Goal: Task Accomplishment & Management: Manage account settings

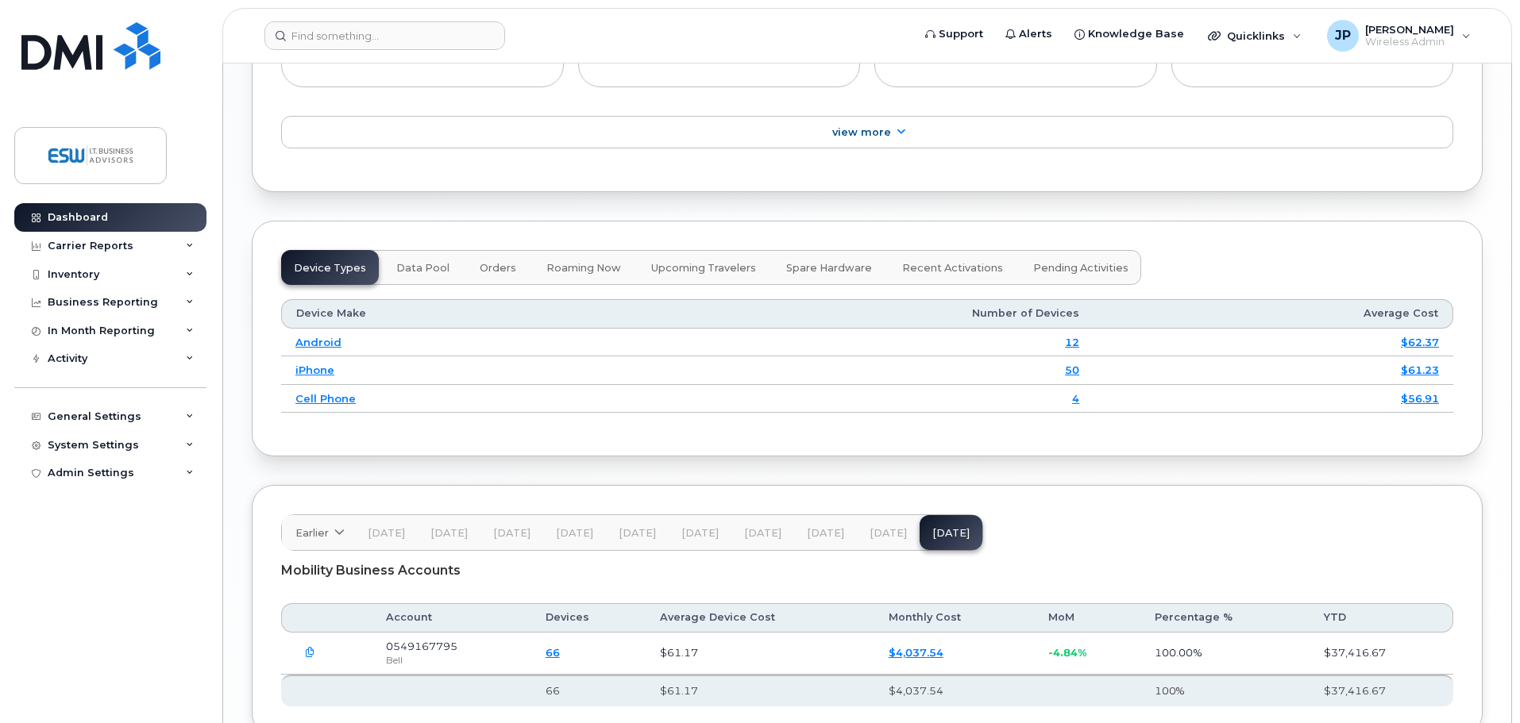
scroll to position [1934, 0]
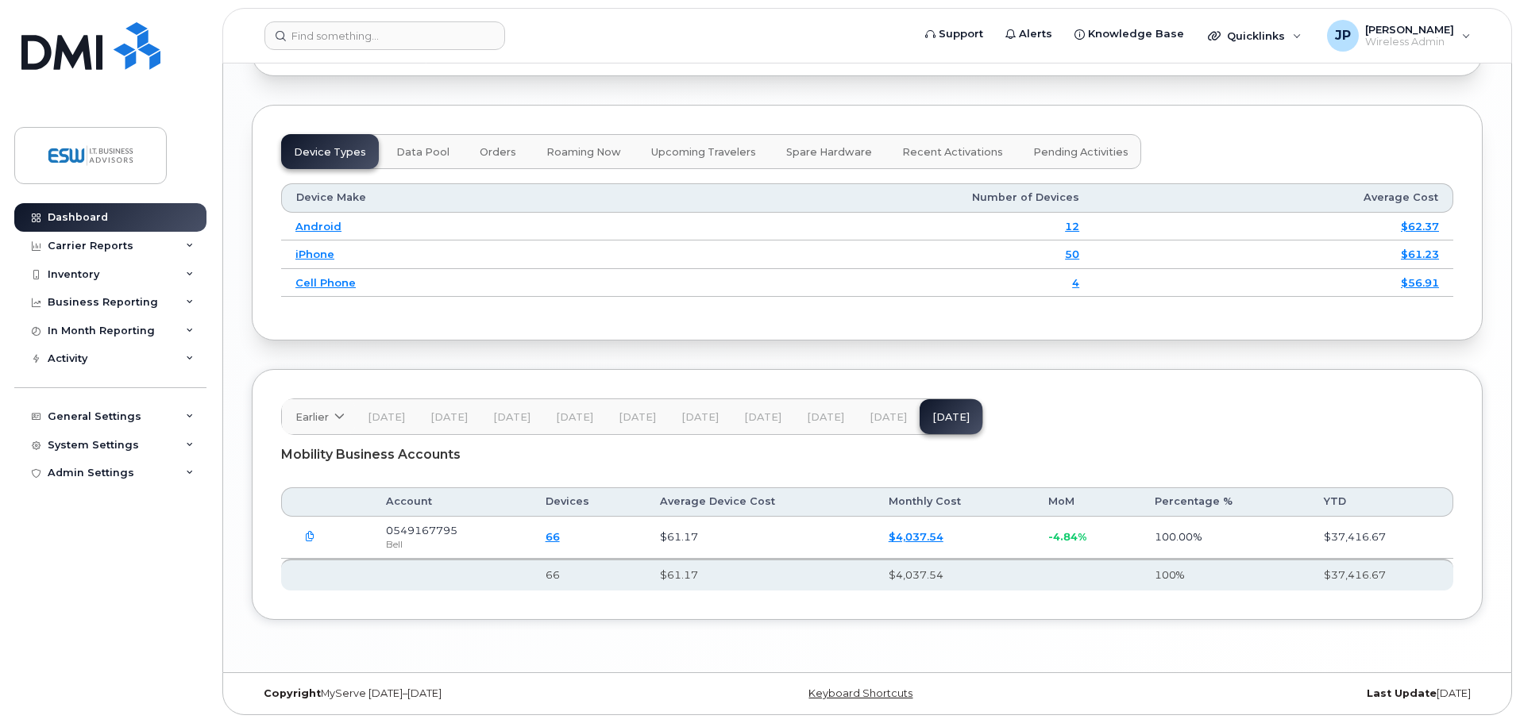
click at [309, 538] on icon "button" at bounding box center [310, 537] width 10 height 10
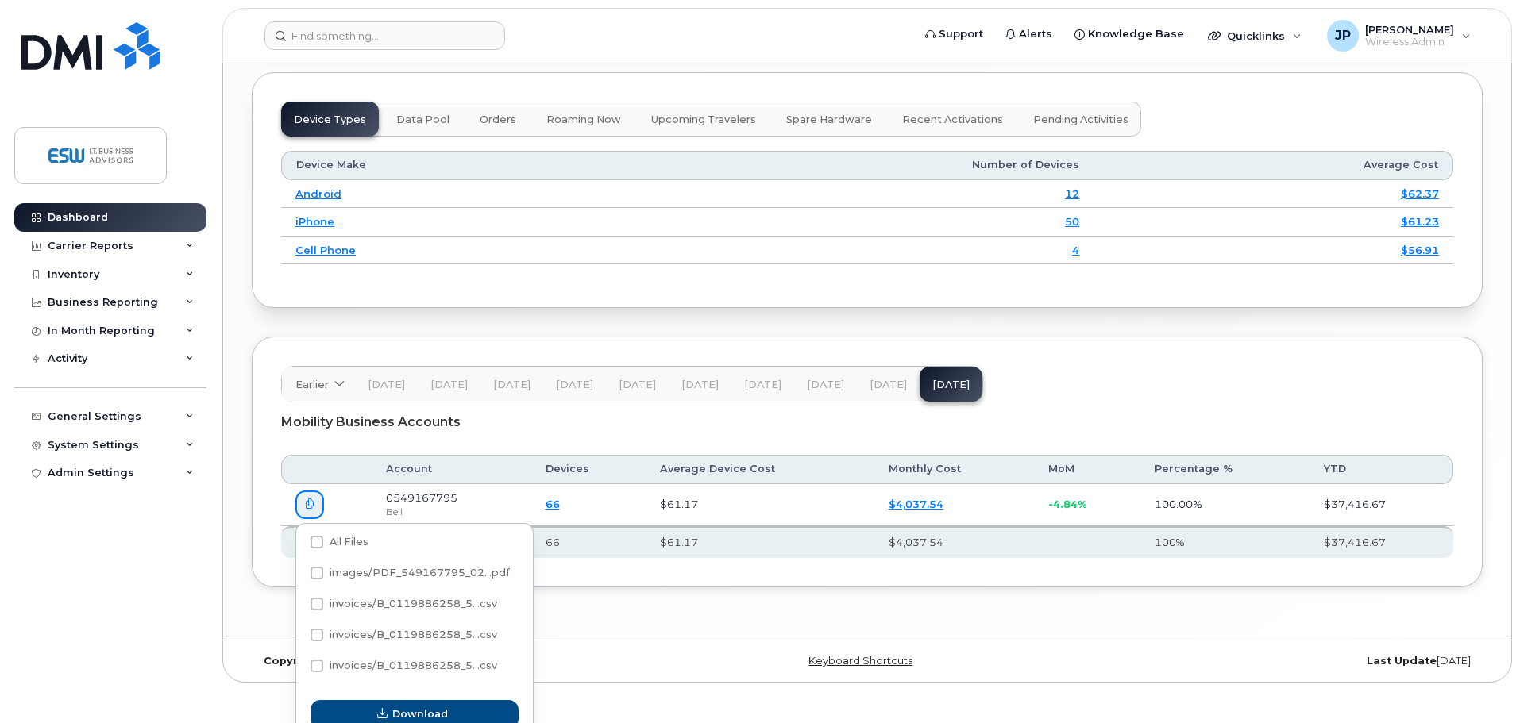
scroll to position [1983, 0]
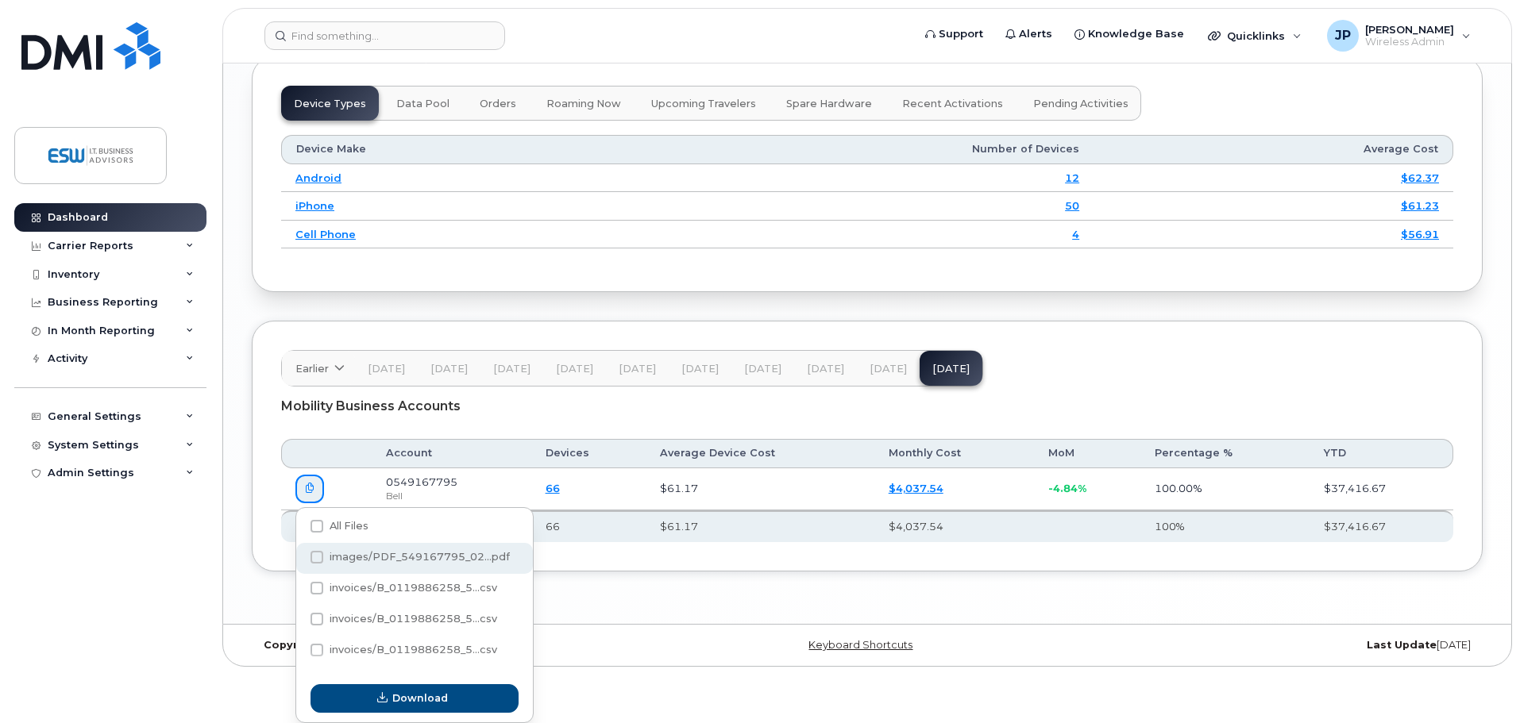
click at [374, 557] on span "images/PDF_549167795_02...pdf" at bounding box center [420, 557] width 180 height 12
click at [299, 557] on input "images/PDF_549167795_02...pdf" at bounding box center [295, 558] width 8 height 8
checkbox input "true"
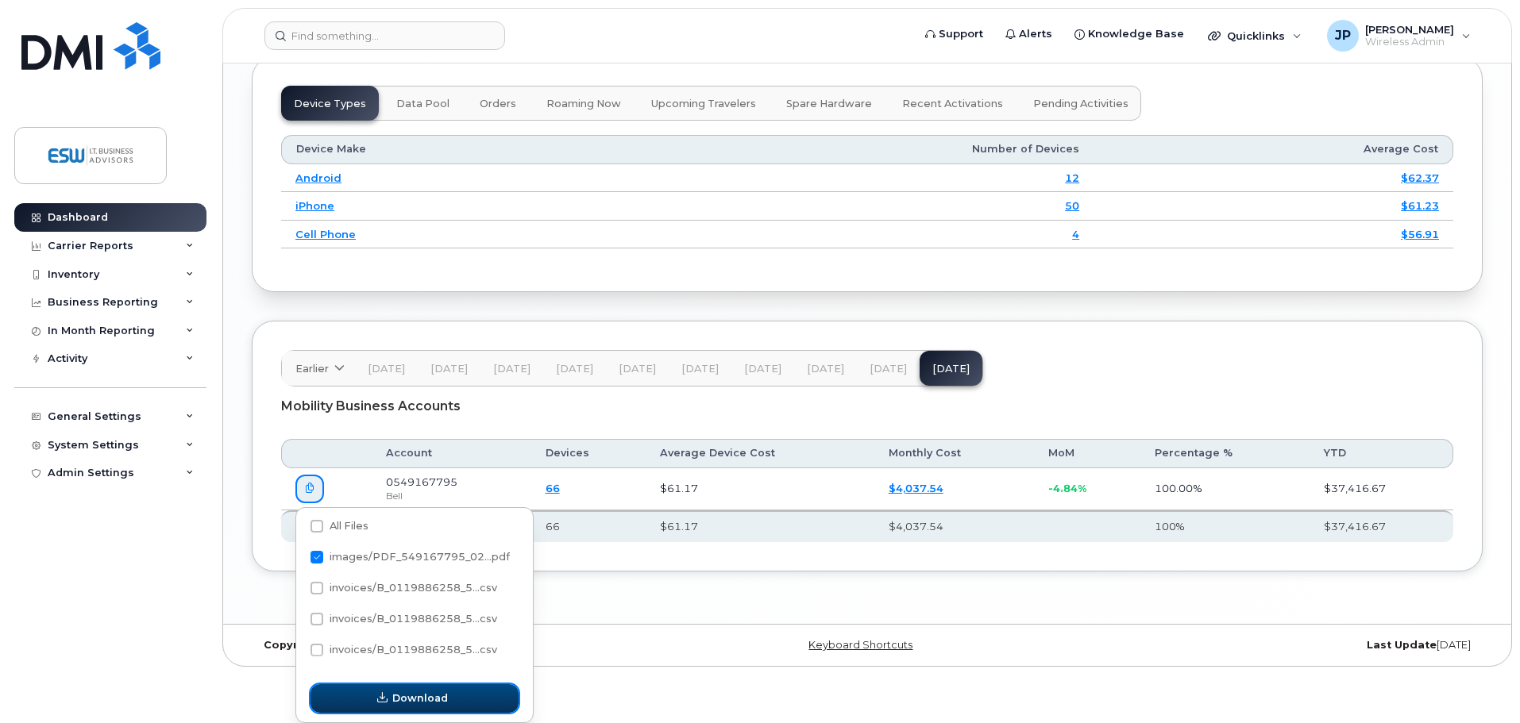
click at [388, 700] on icon "button" at bounding box center [382, 698] width 10 height 10
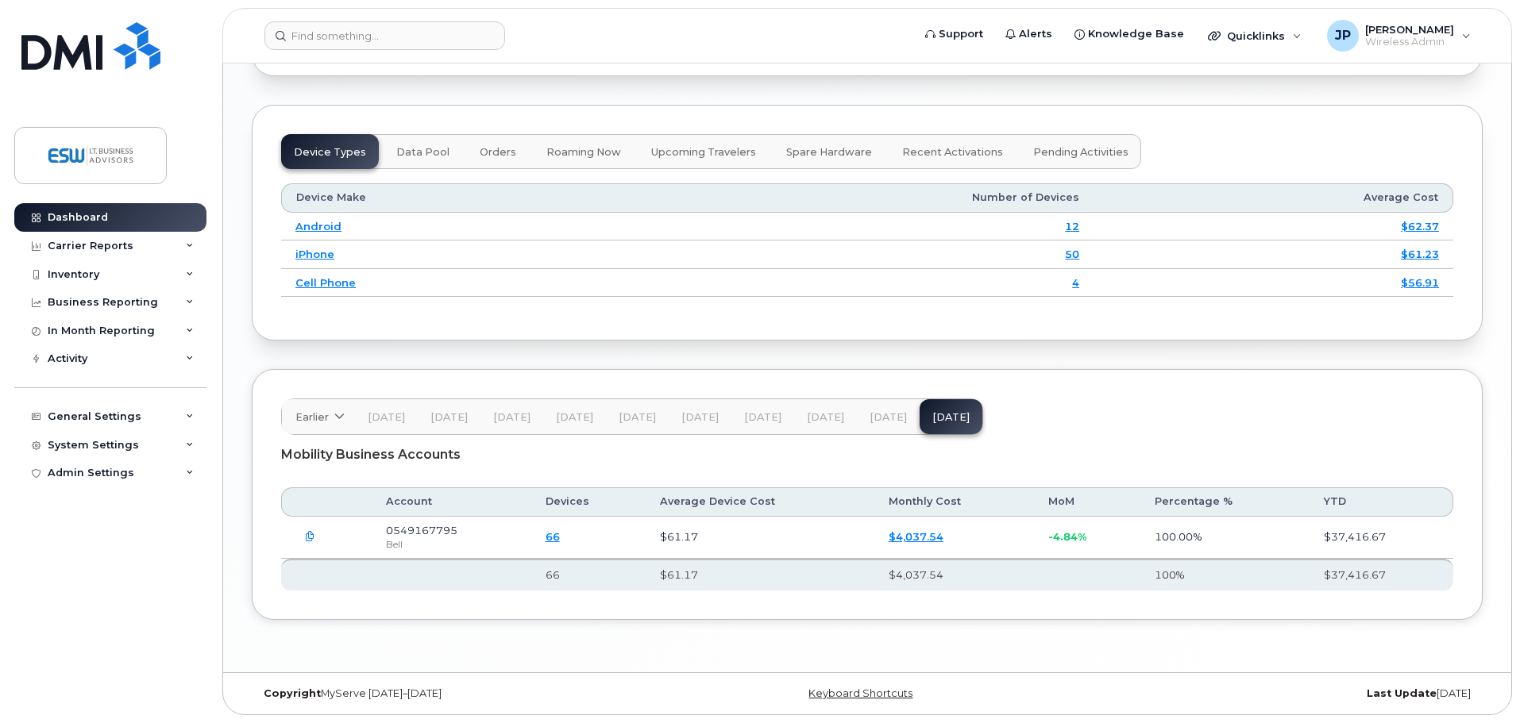
scroll to position [1934, 0]
click at [106, 246] on div "Carrier Reports" at bounding box center [91, 246] width 86 height 13
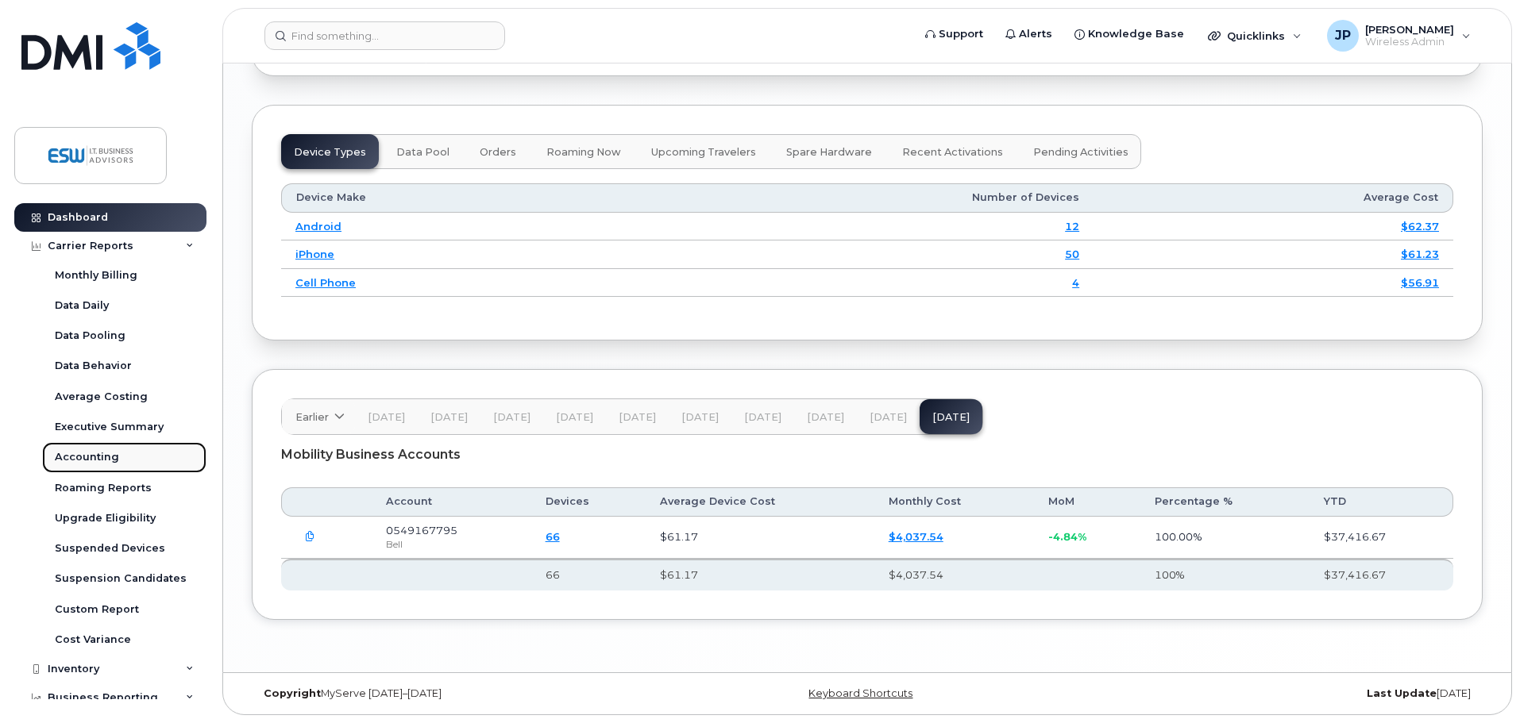
click at [94, 463] on div "Accounting" at bounding box center [87, 457] width 64 height 14
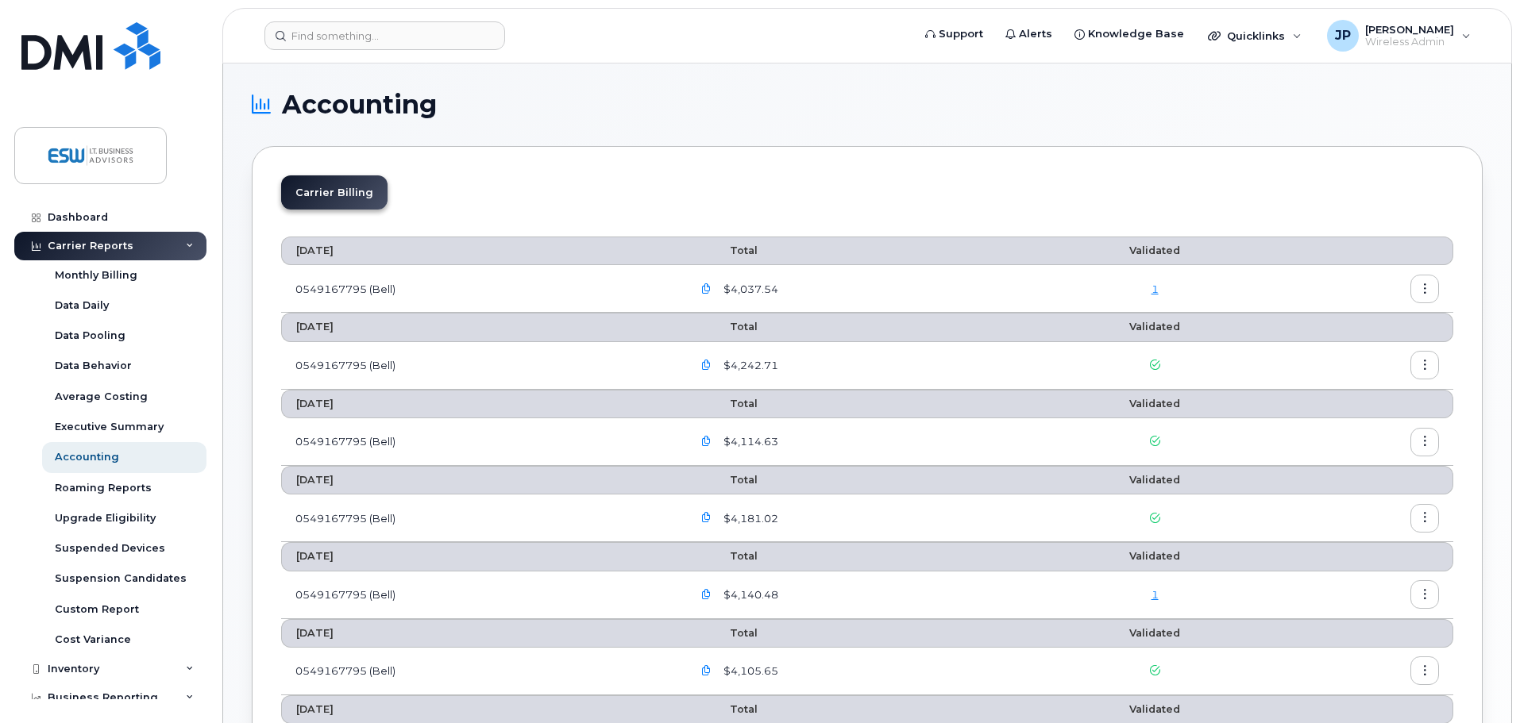
click at [1423, 293] on icon "button" at bounding box center [1425, 289] width 10 height 10
click at [1362, 355] on span "Download" at bounding box center [1352, 353] width 62 height 14
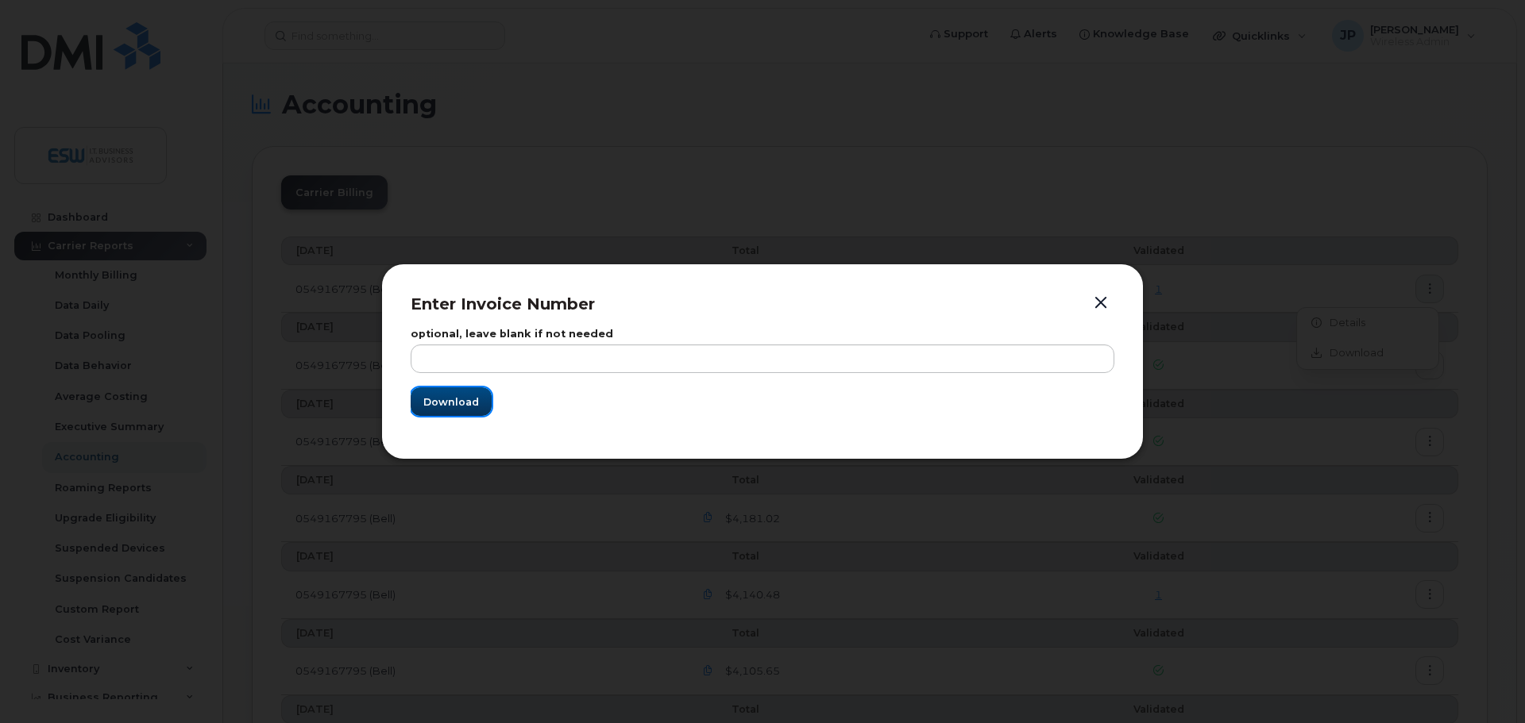
click at [462, 407] on span "Download" at bounding box center [451, 402] width 56 height 15
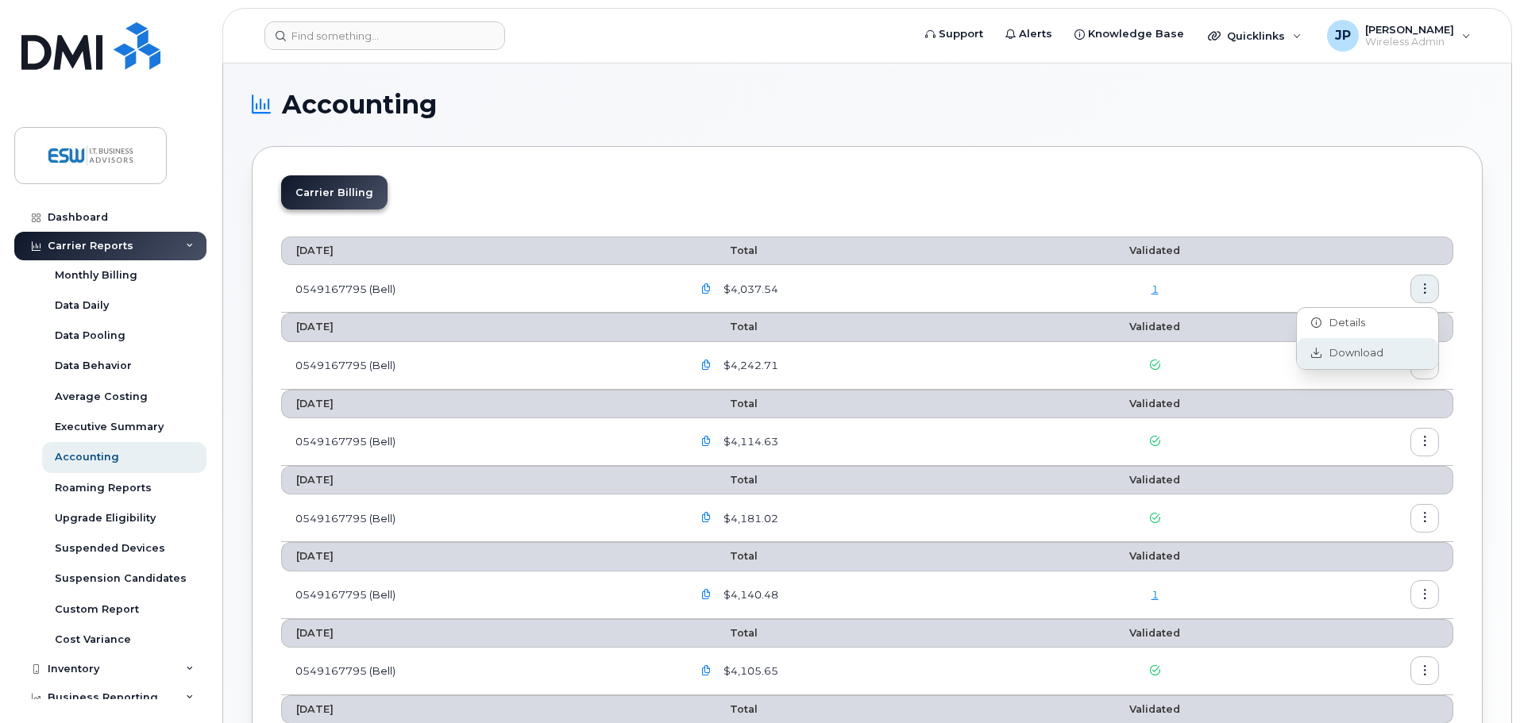
click at [1427, 367] on div "Download" at bounding box center [1367, 353] width 141 height 30
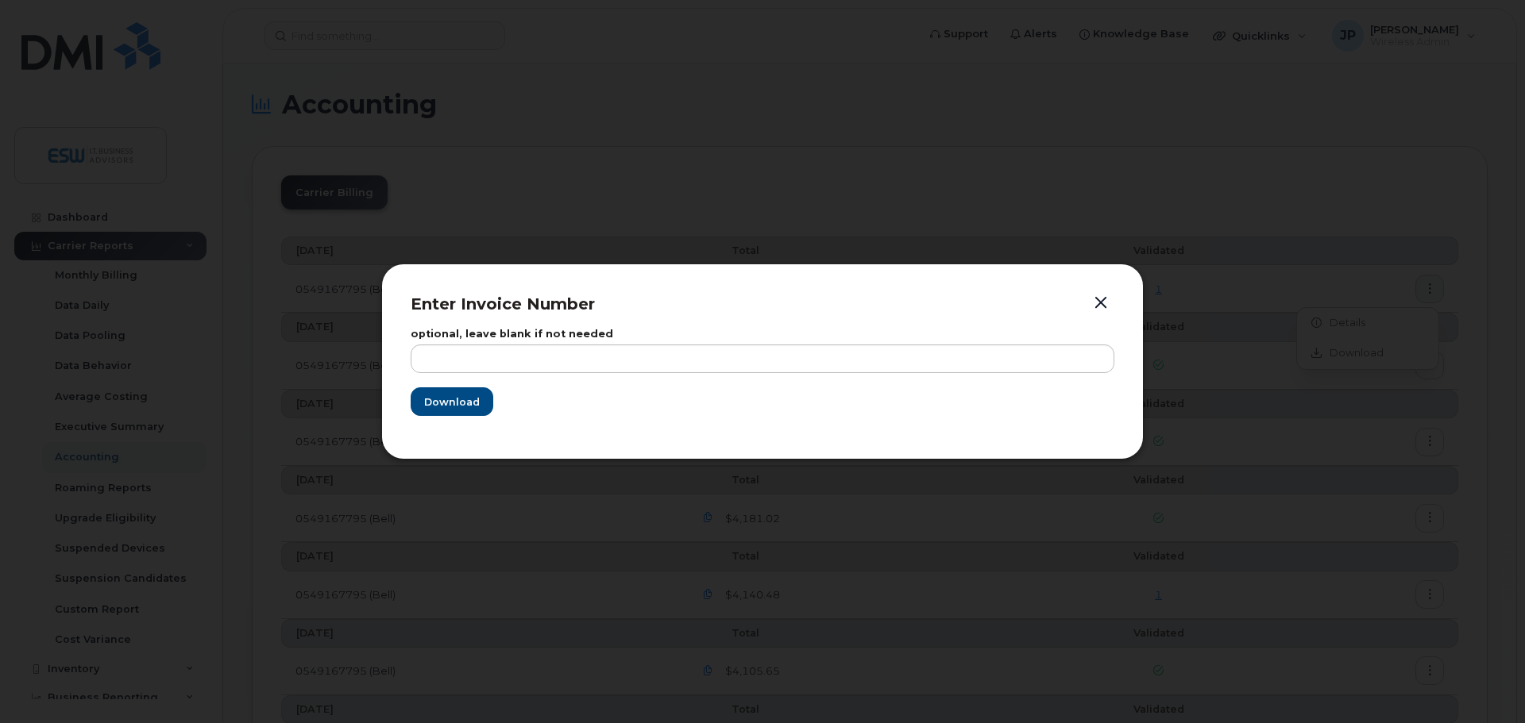
click at [1104, 305] on button "button" at bounding box center [1101, 303] width 24 height 22
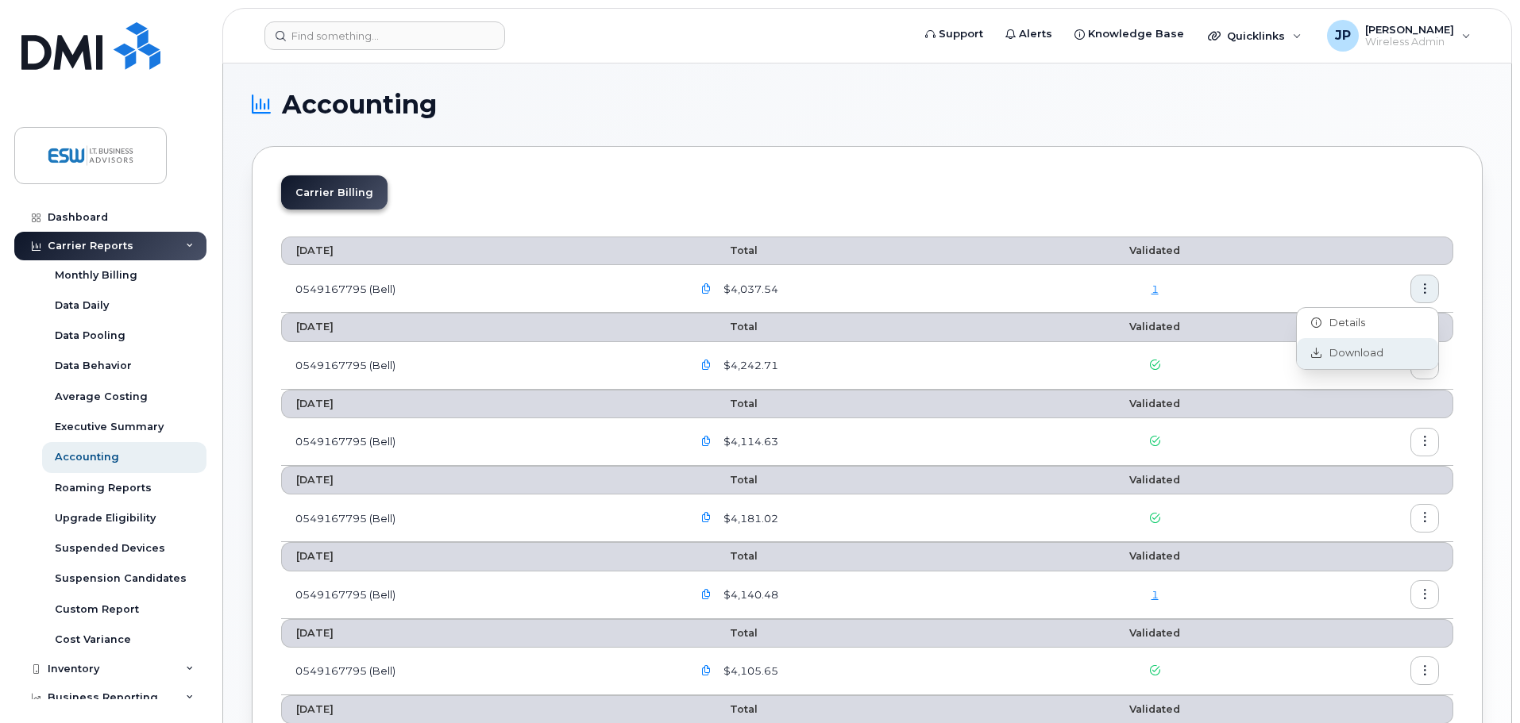
click at [1365, 359] on span "Download" at bounding box center [1352, 353] width 62 height 14
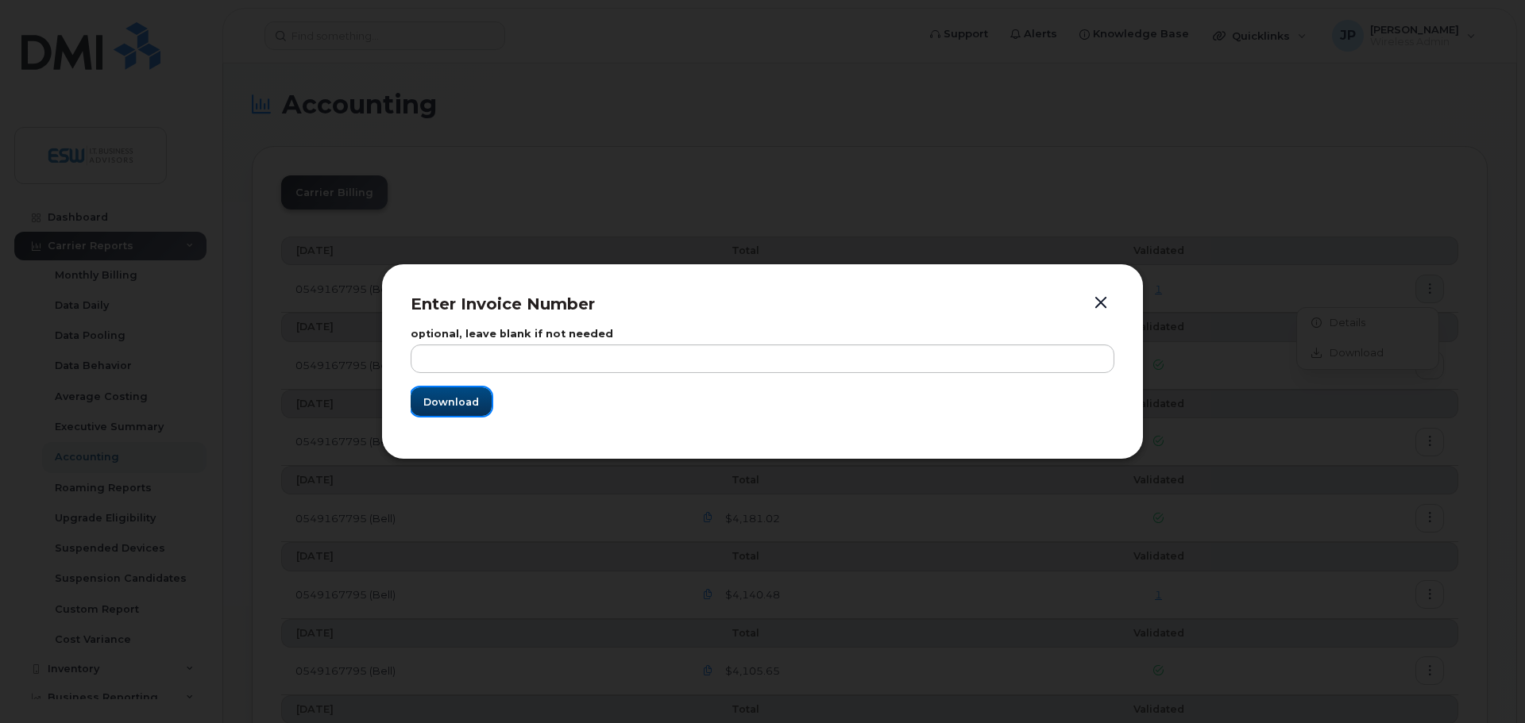
click at [447, 410] on button "Download" at bounding box center [451, 402] width 81 height 29
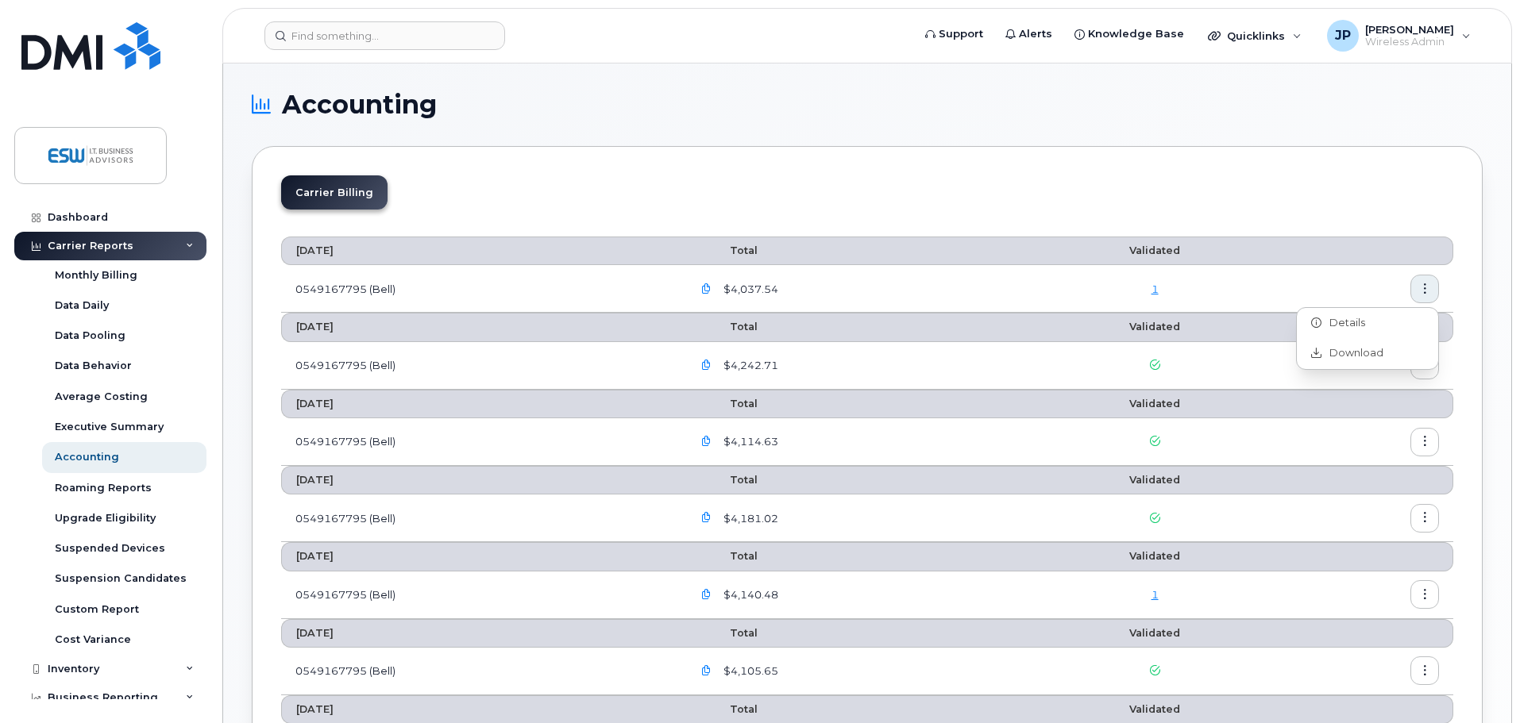
click at [1422, 441] on icon "button" at bounding box center [1425, 442] width 10 height 10
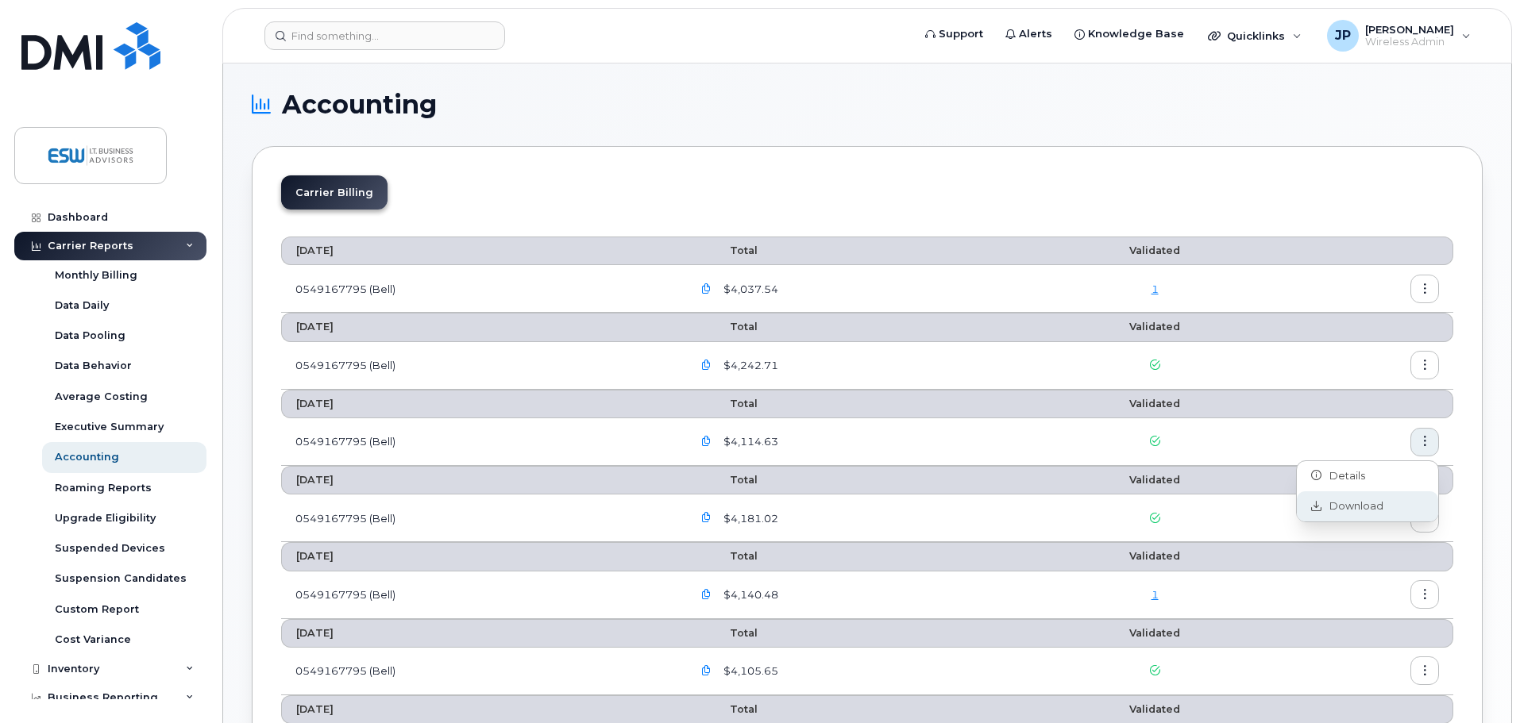
click at [1356, 504] on span "Download" at bounding box center [1352, 507] width 62 height 14
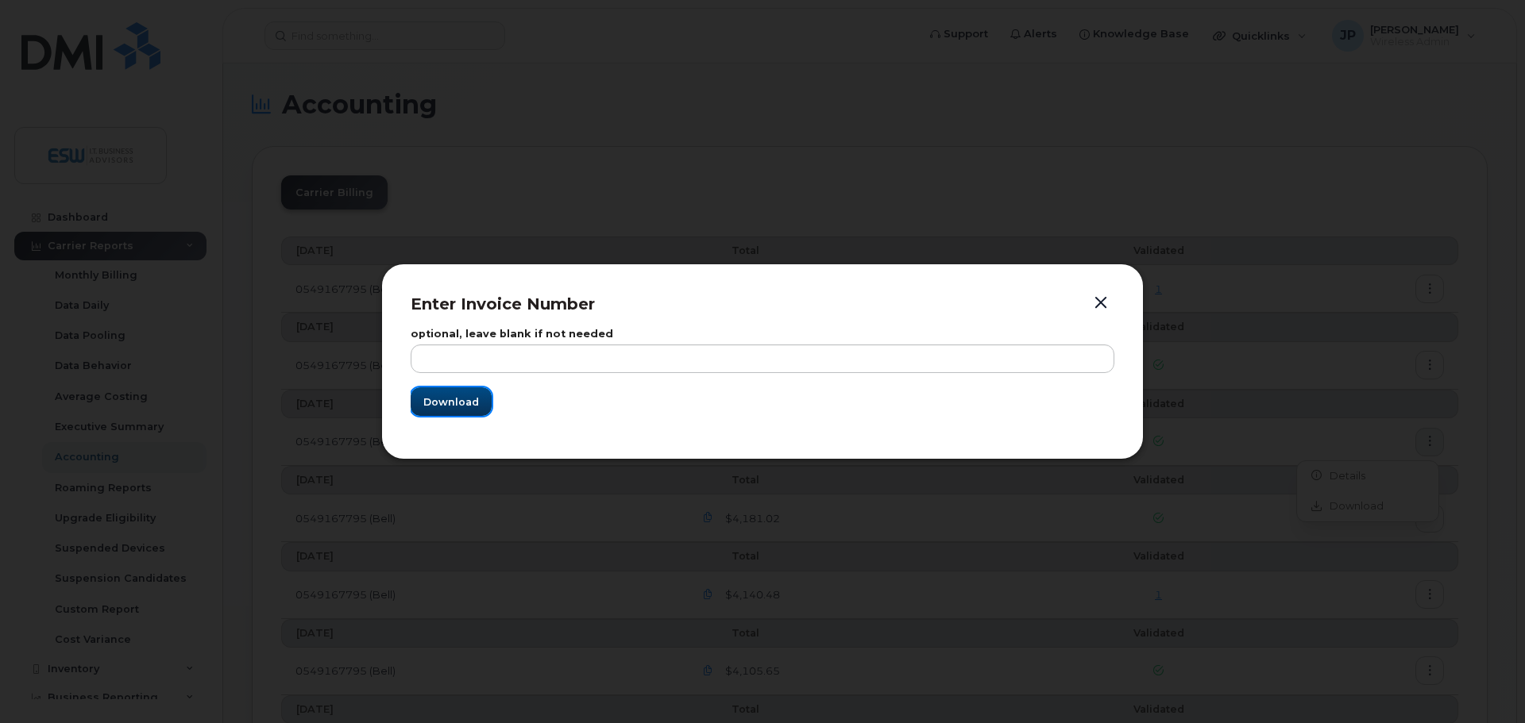
click at [450, 392] on button "Download" at bounding box center [451, 402] width 81 height 29
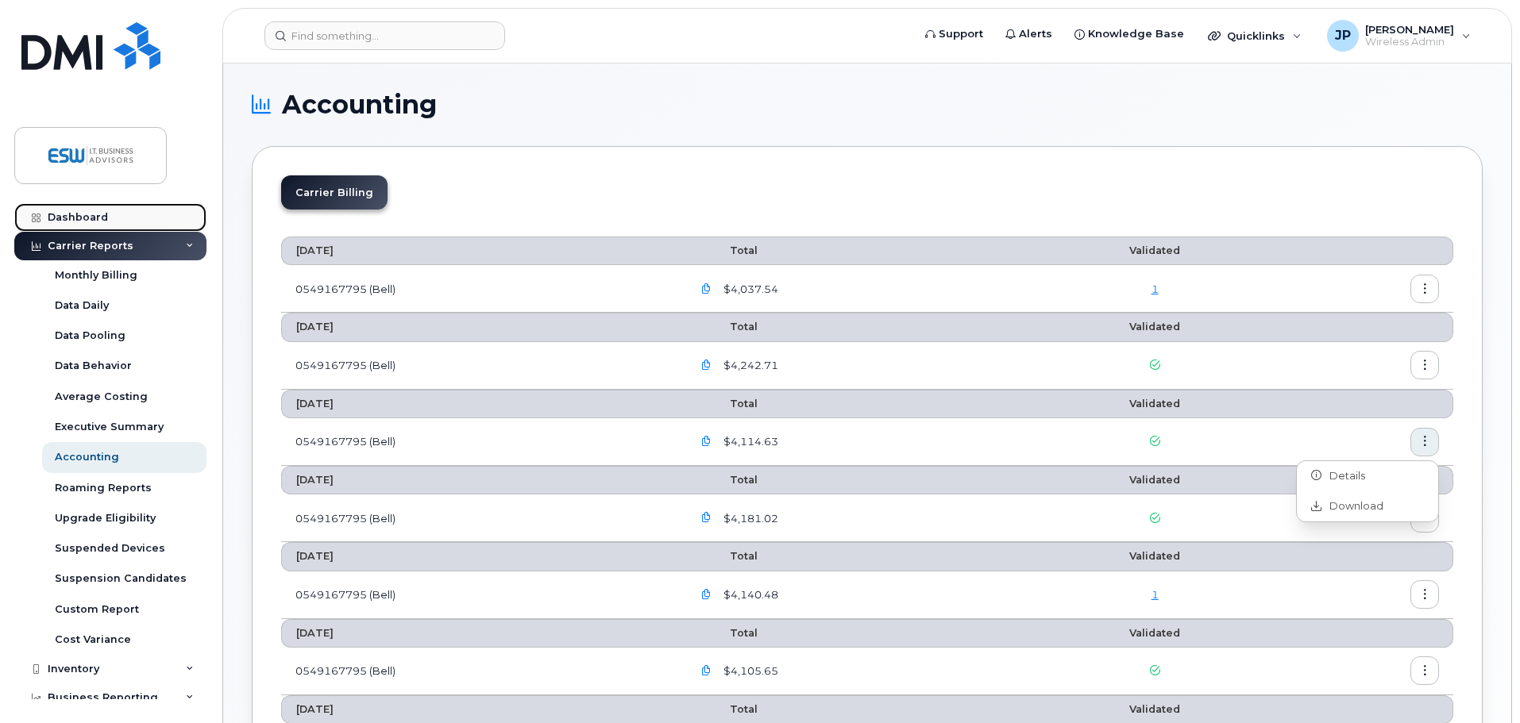
click at [71, 210] on link "Dashboard" at bounding box center [110, 217] width 192 height 29
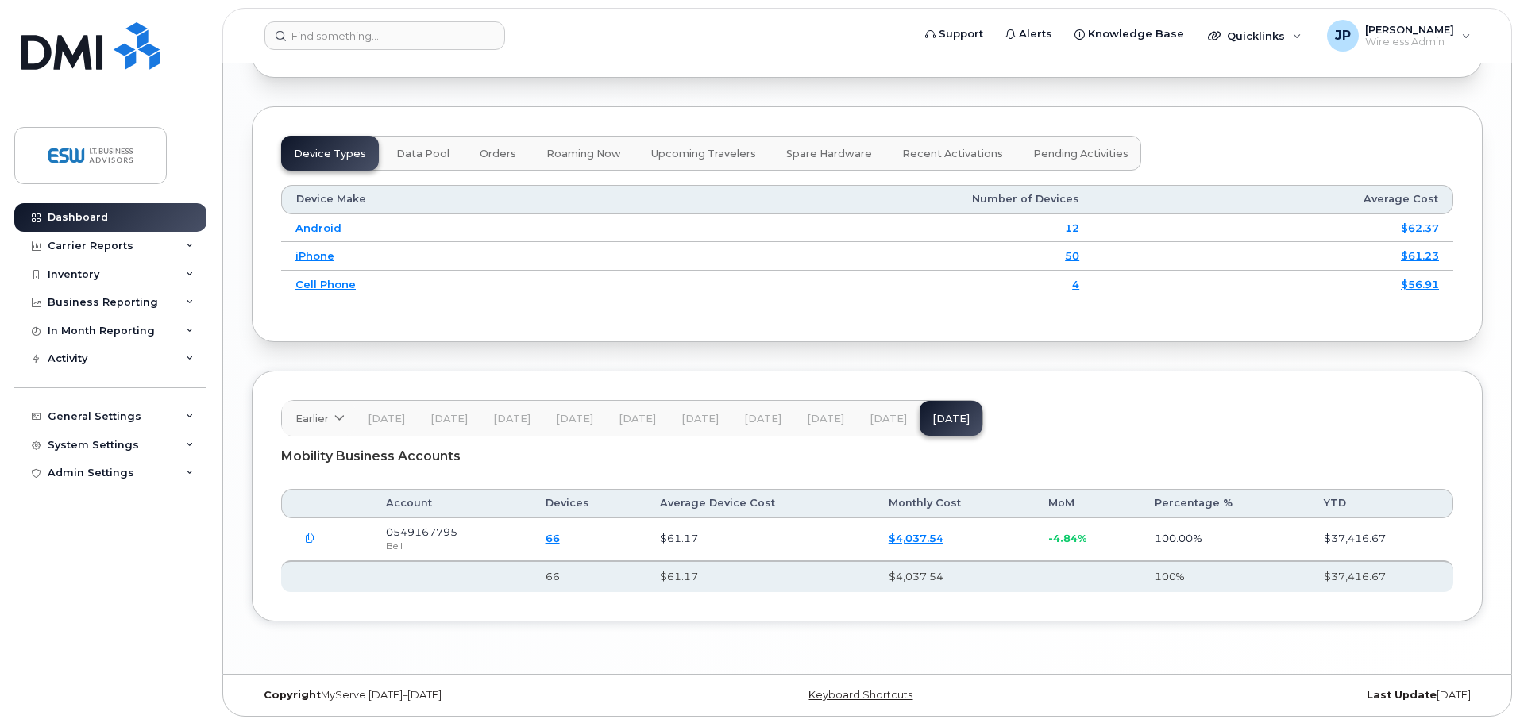
scroll to position [1934, 0]
click at [878, 418] on span "Aug 25" at bounding box center [888, 417] width 37 height 13
click at [312, 537] on icon "button" at bounding box center [310, 537] width 10 height 10
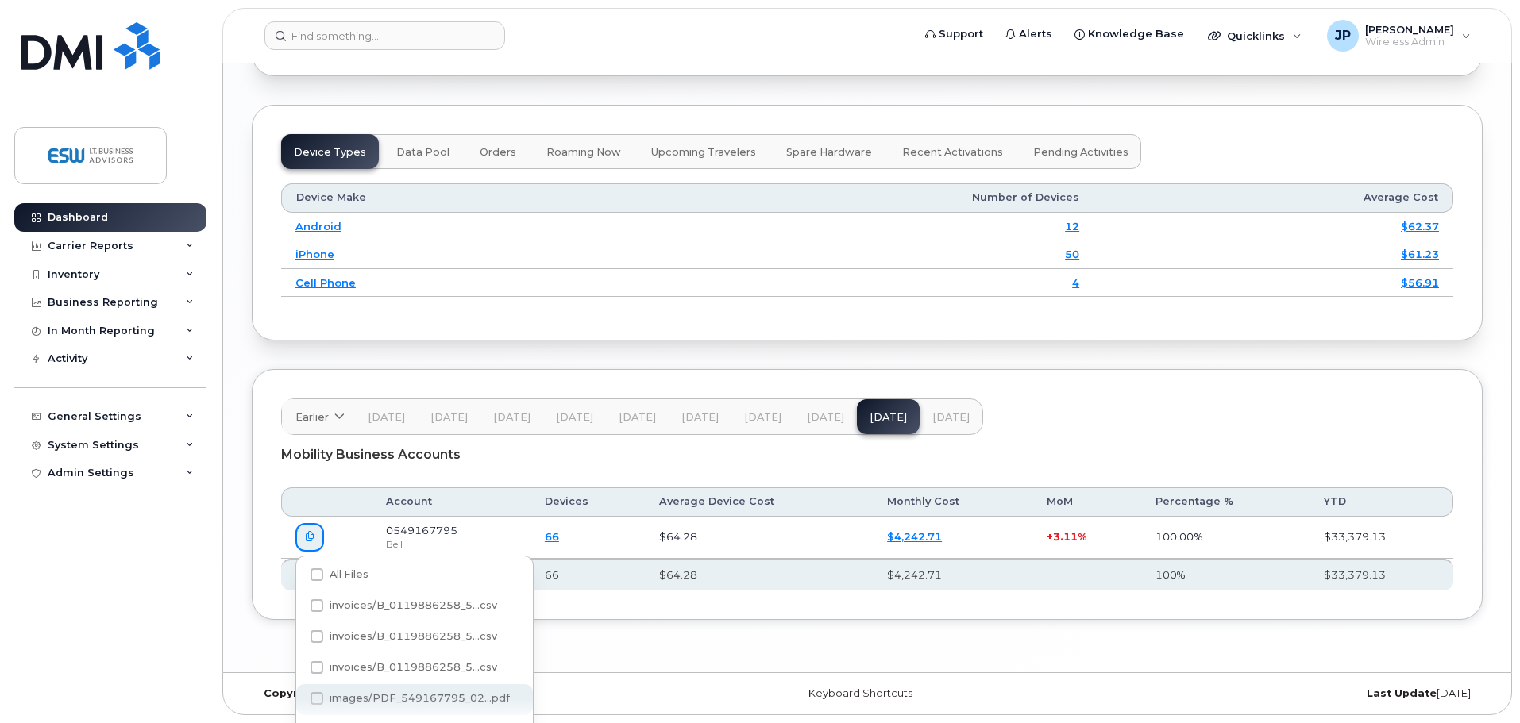
click at [311, 702] on span at bounding box center [317, 698] width 13 height 13
click at [299, 702] on input "images/PDF_549167795_02...pdf" at bounding box center [295, 700] width 8 height 8
checkbox input "true"
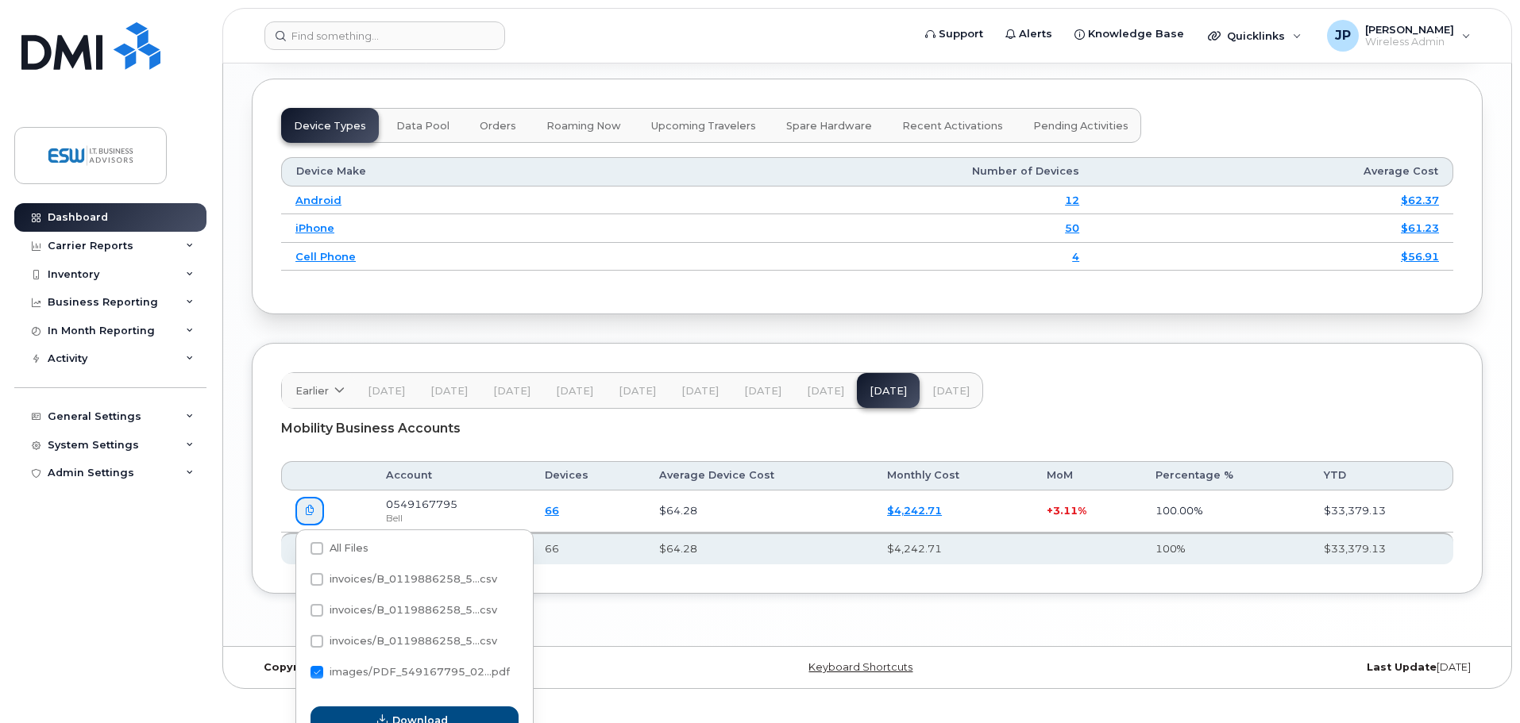
scroll to position [1983, 0]
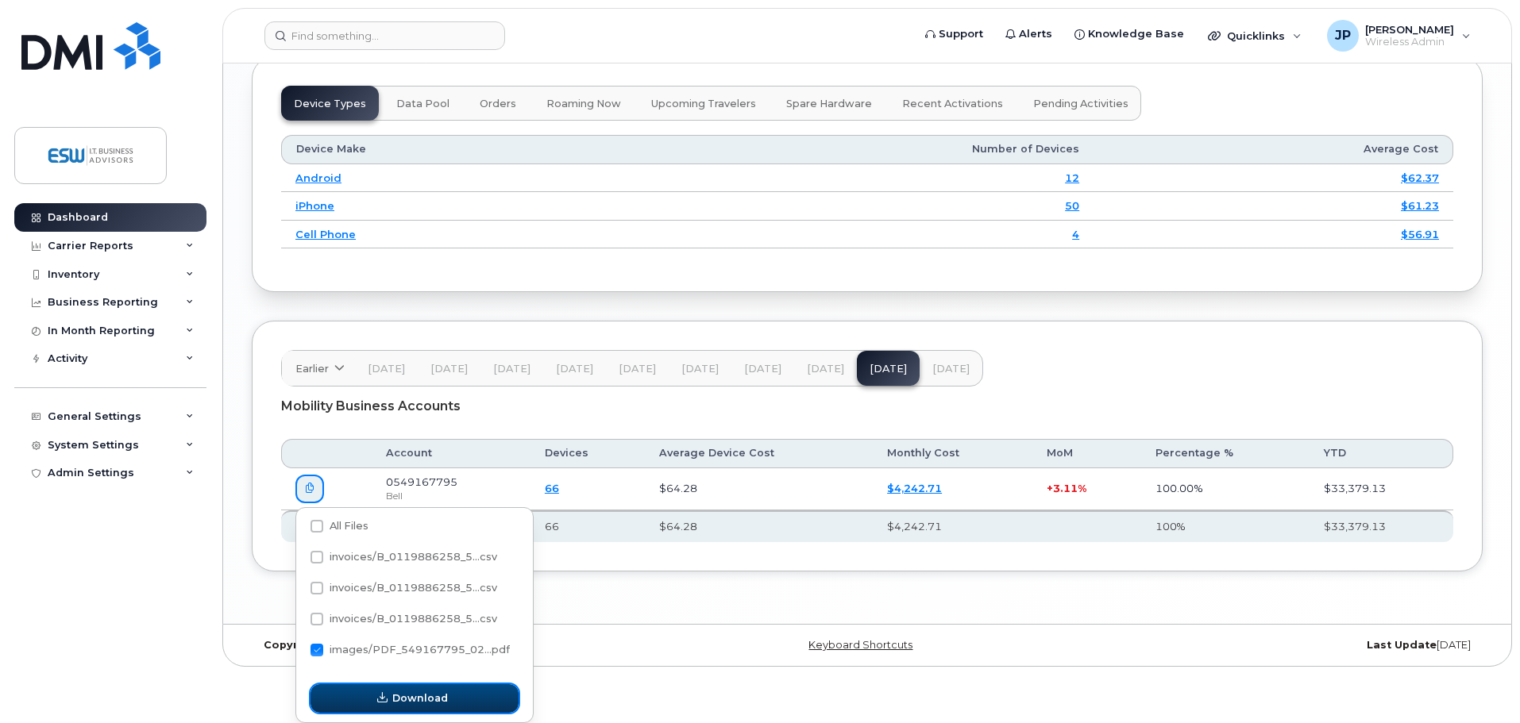
click at [429, 704] on span "Download" at bounding box center [420, 698] width 56 height 15
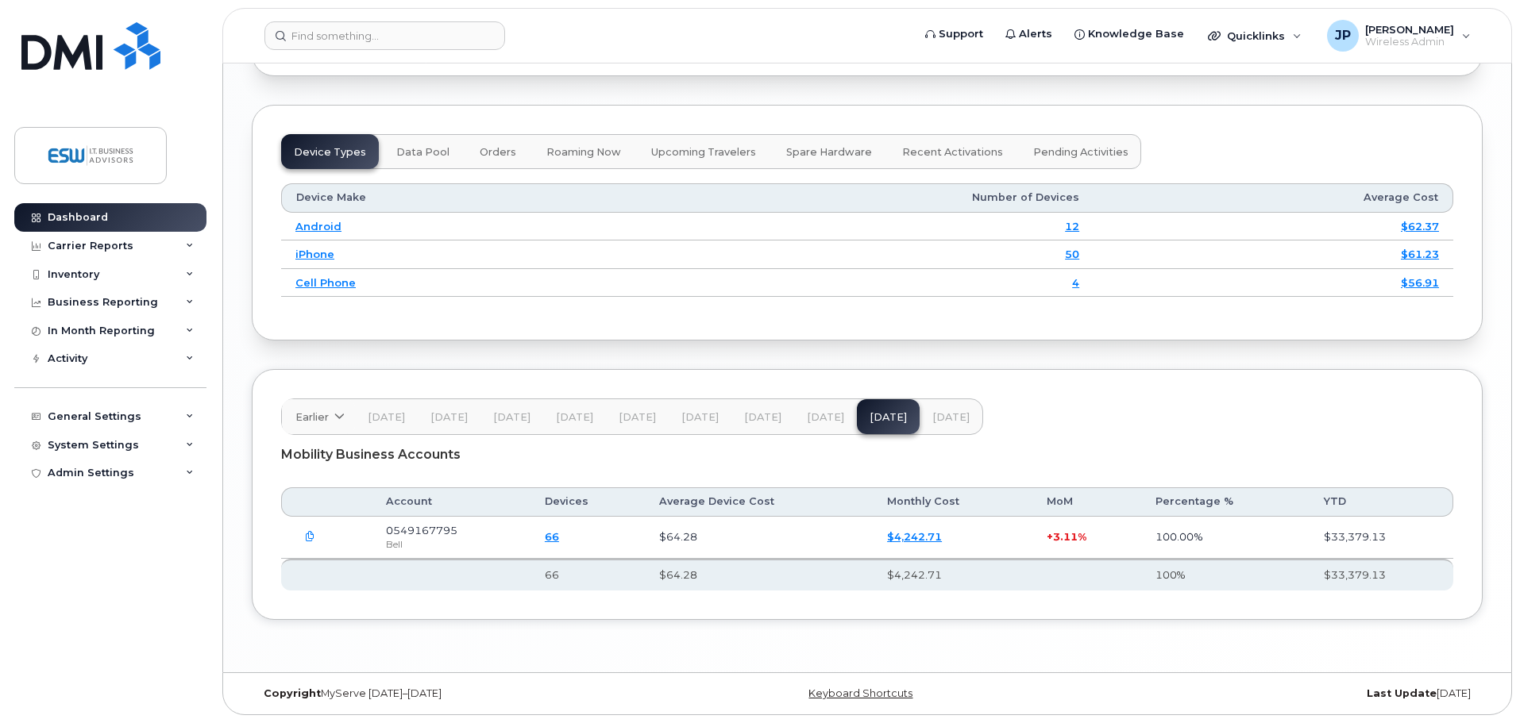
scroll to position [1934, 0]
click at [78, 271] on div "Inventory" at bounding box center [74, 274] width 52 height 13
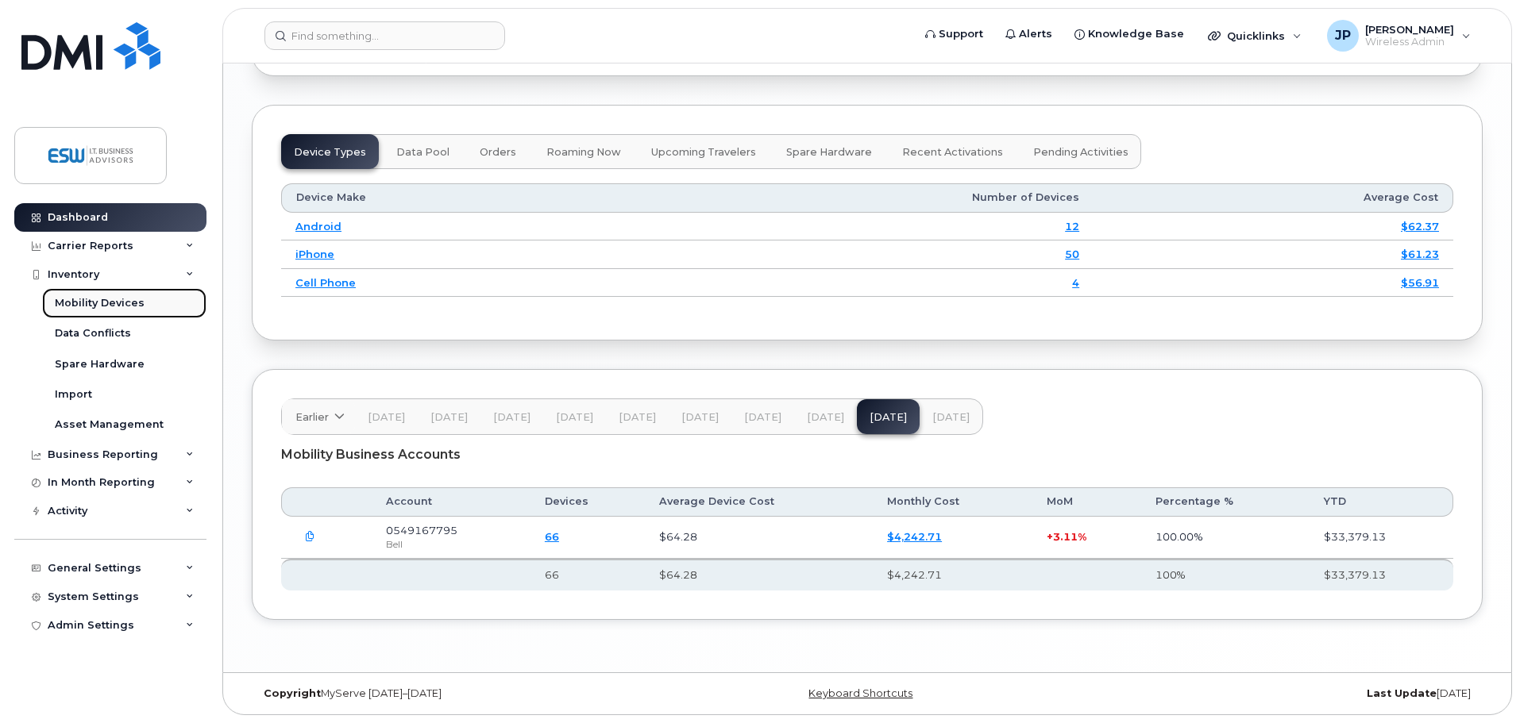
click at [111, 299] on div "Mobility Devices" at bounding box center [100, 303] width 90 height 14
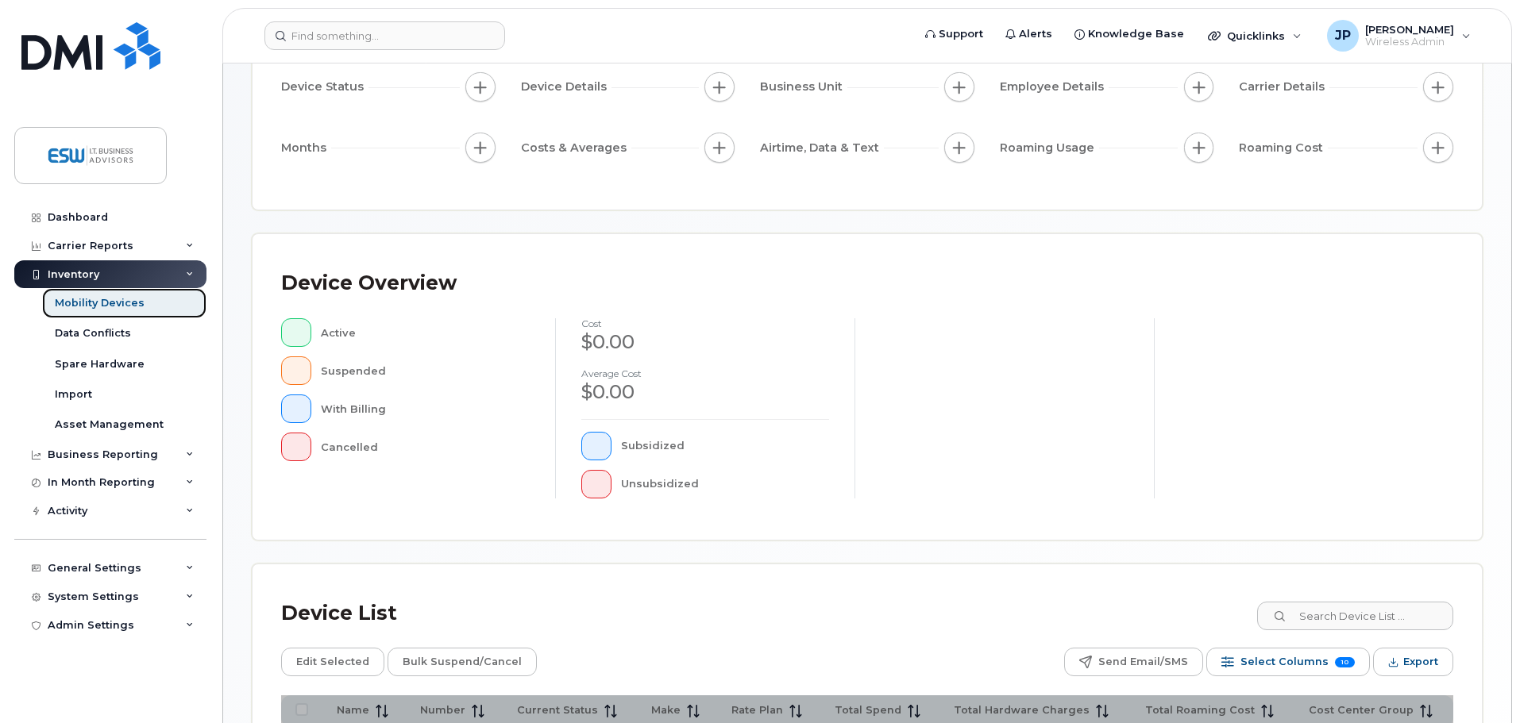
scroll to position [368, 0]
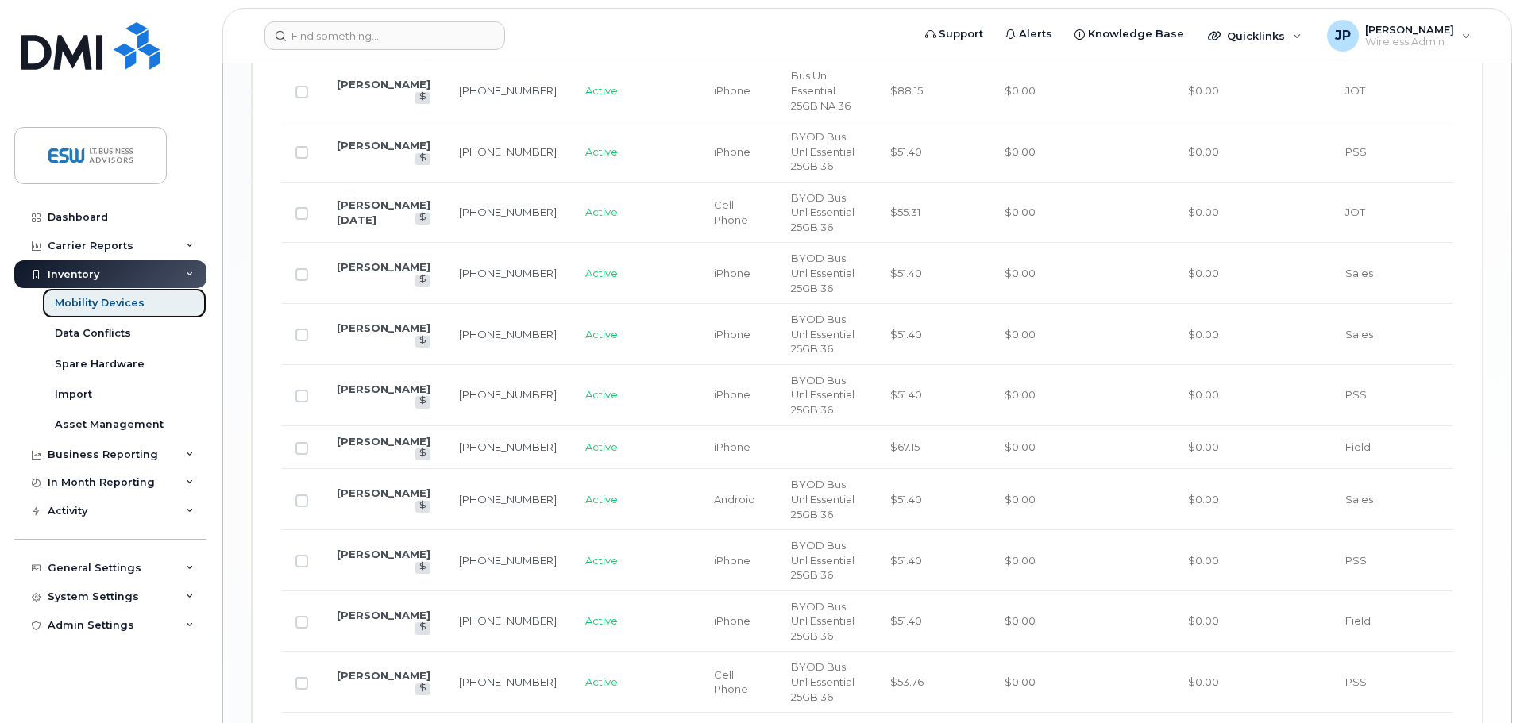
scroll to position [2618, 0]
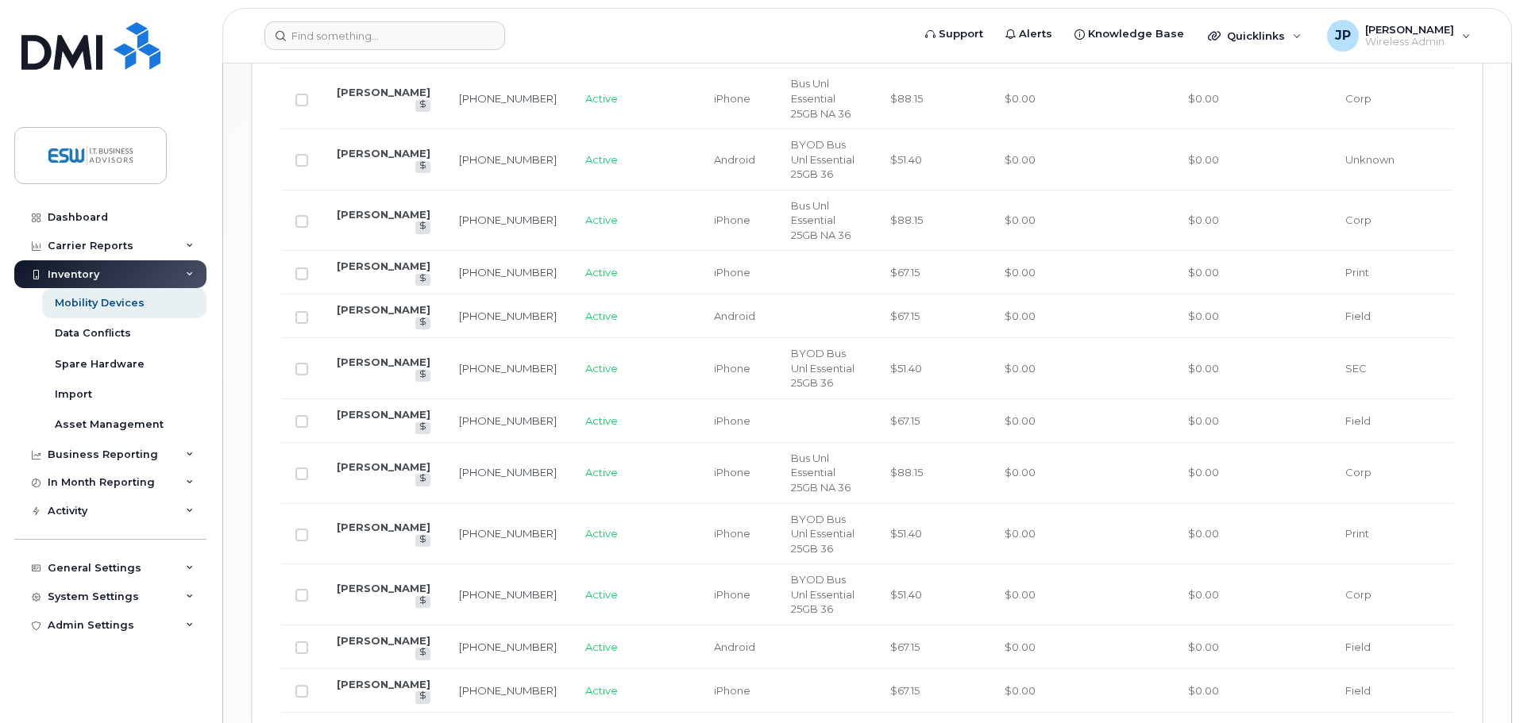
scroll to position [825, 0]
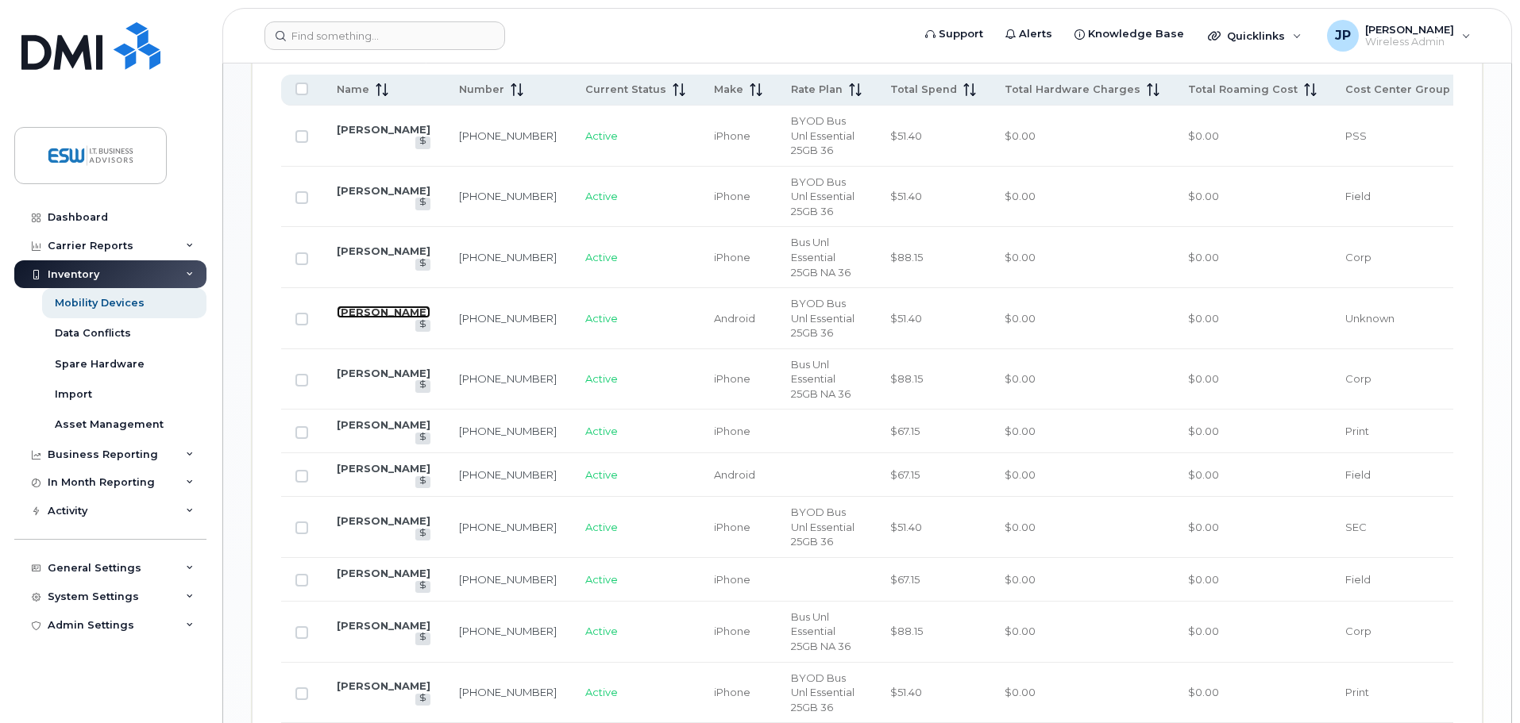
click at [370, 306] on link "[PERSON_NAME]" at bounding box center [384, 312] width 94 height 13
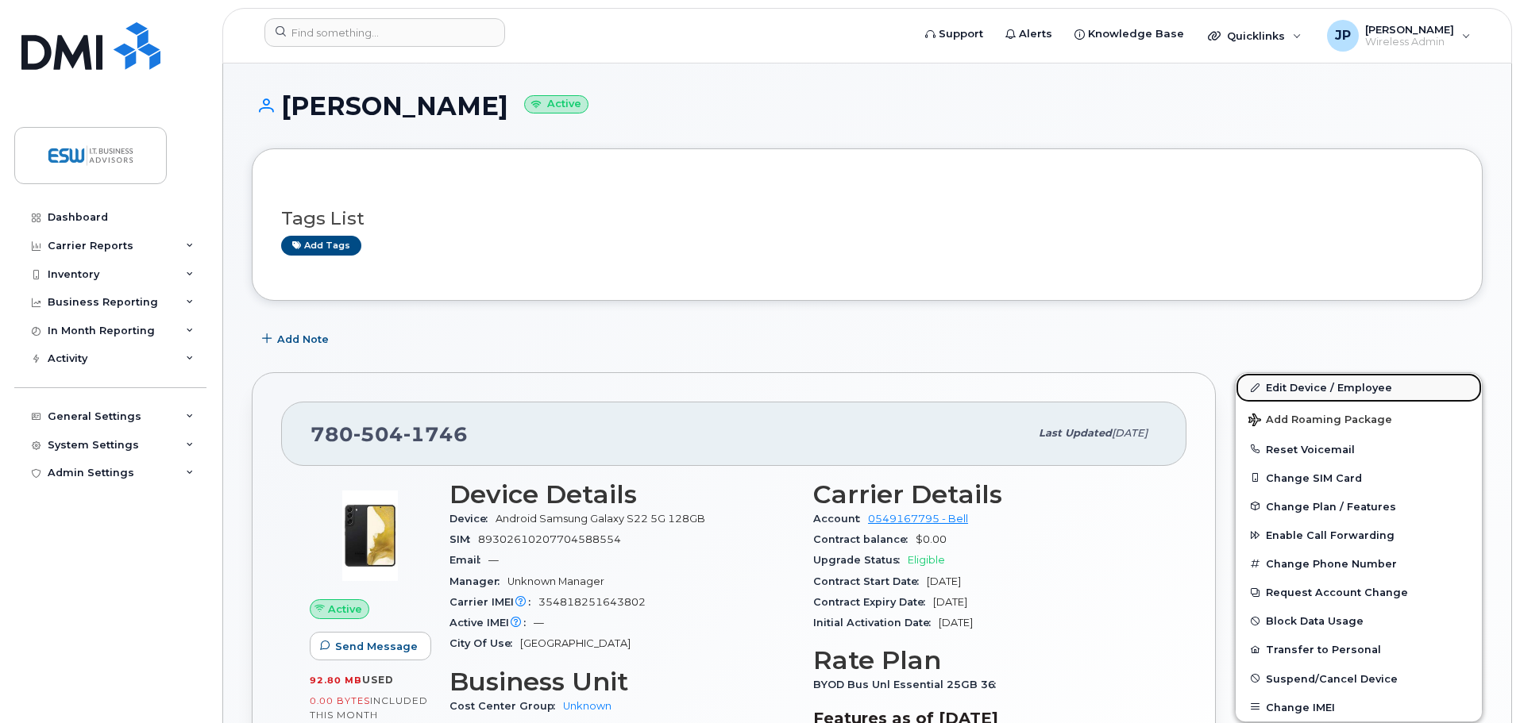
click at [1310, 387] on link "Edit Device / Employee" at bounding box center [1359, 387] width 246 height 29
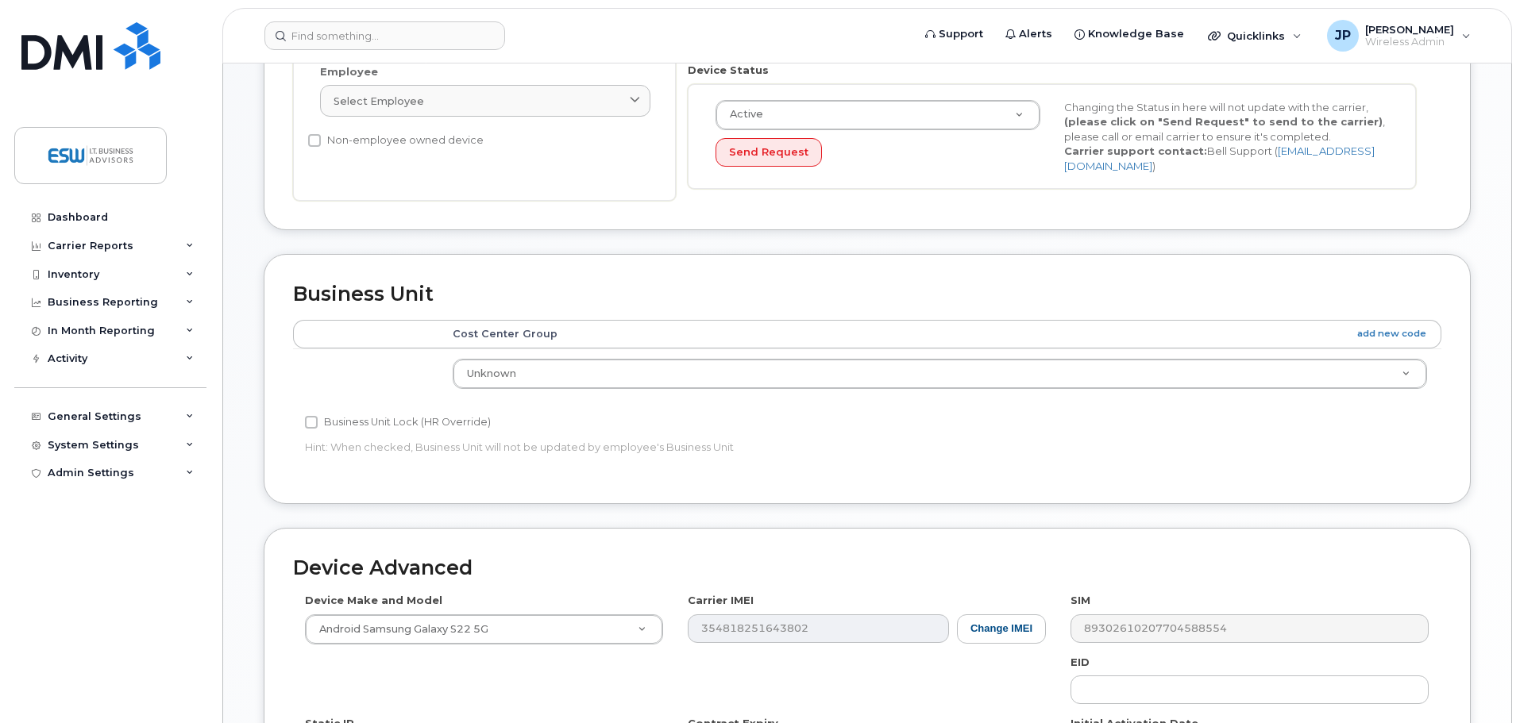
scroll to position [397, 0]
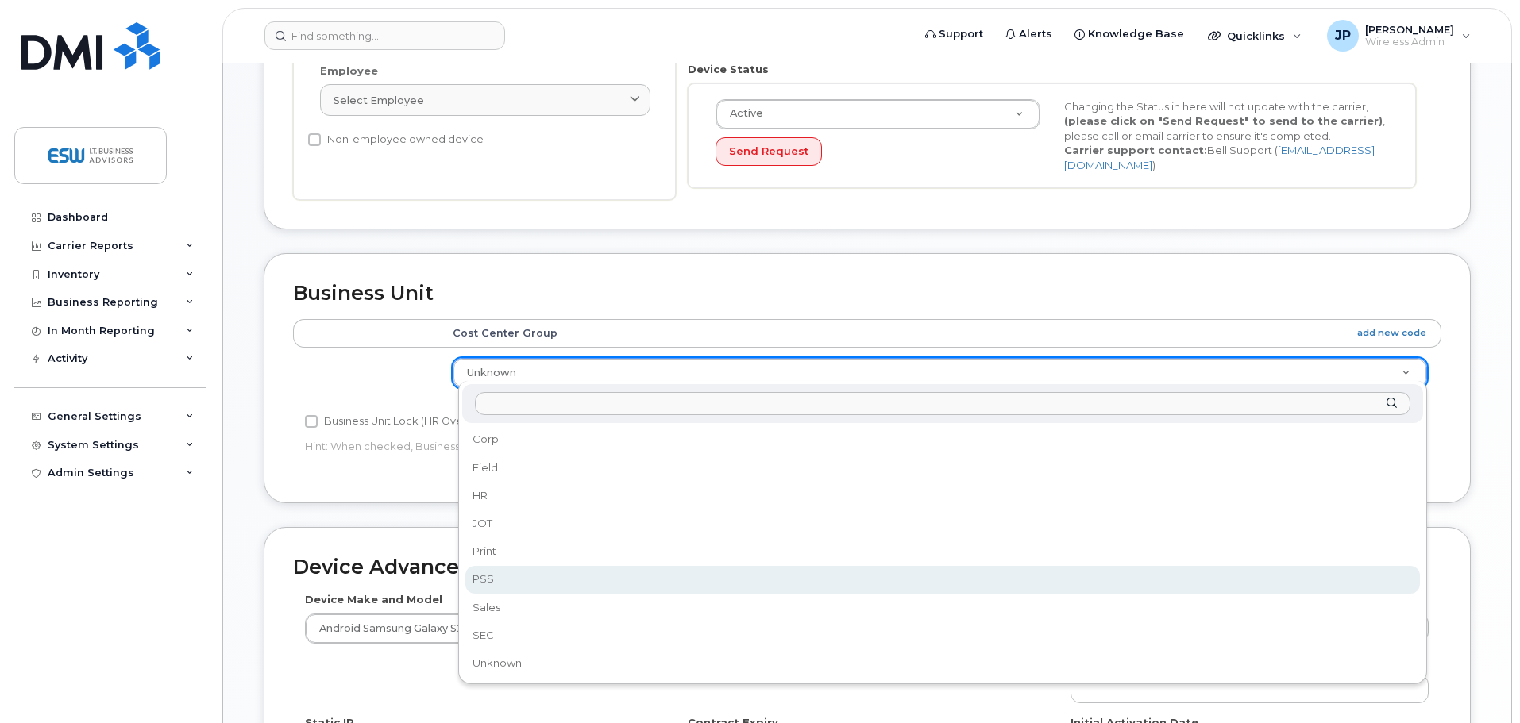
select select "23521908"
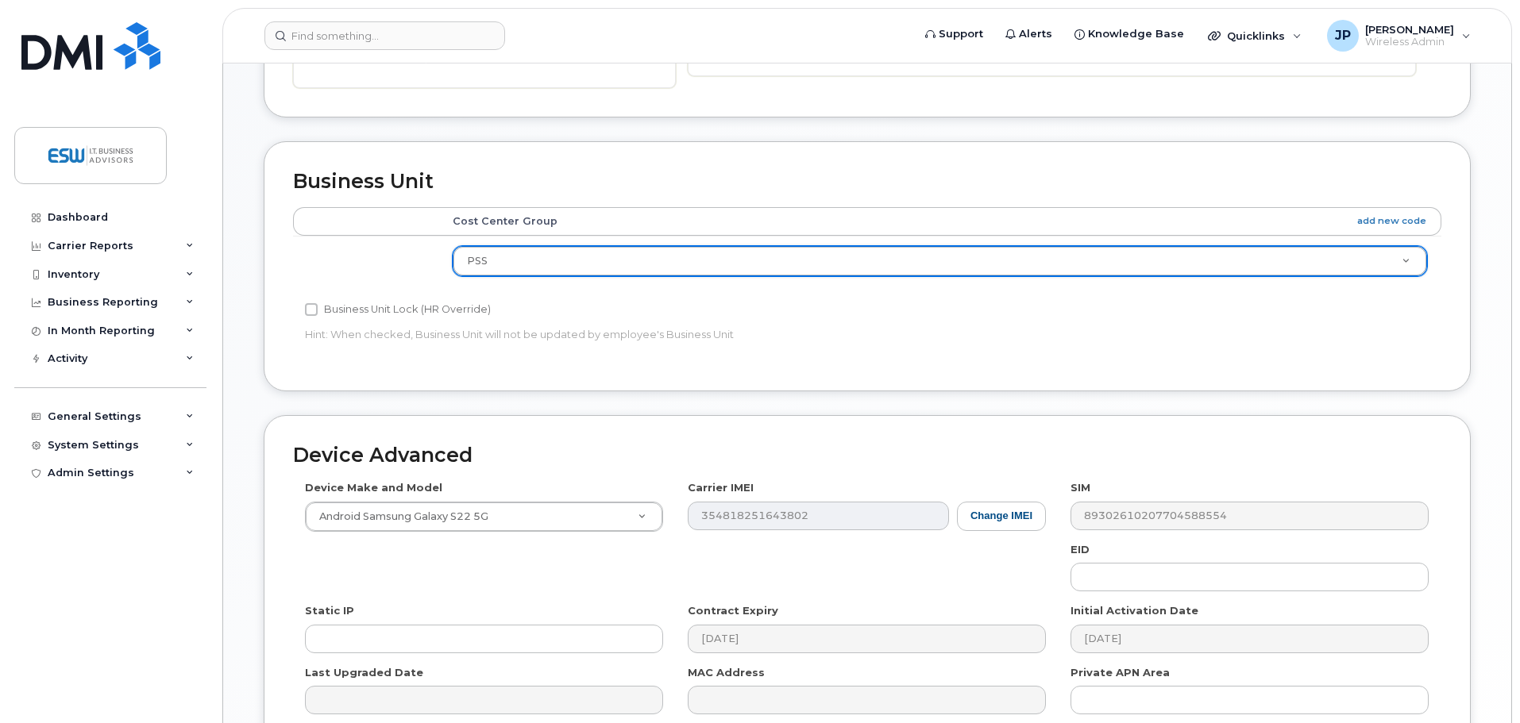
scroll to position [668, 0]
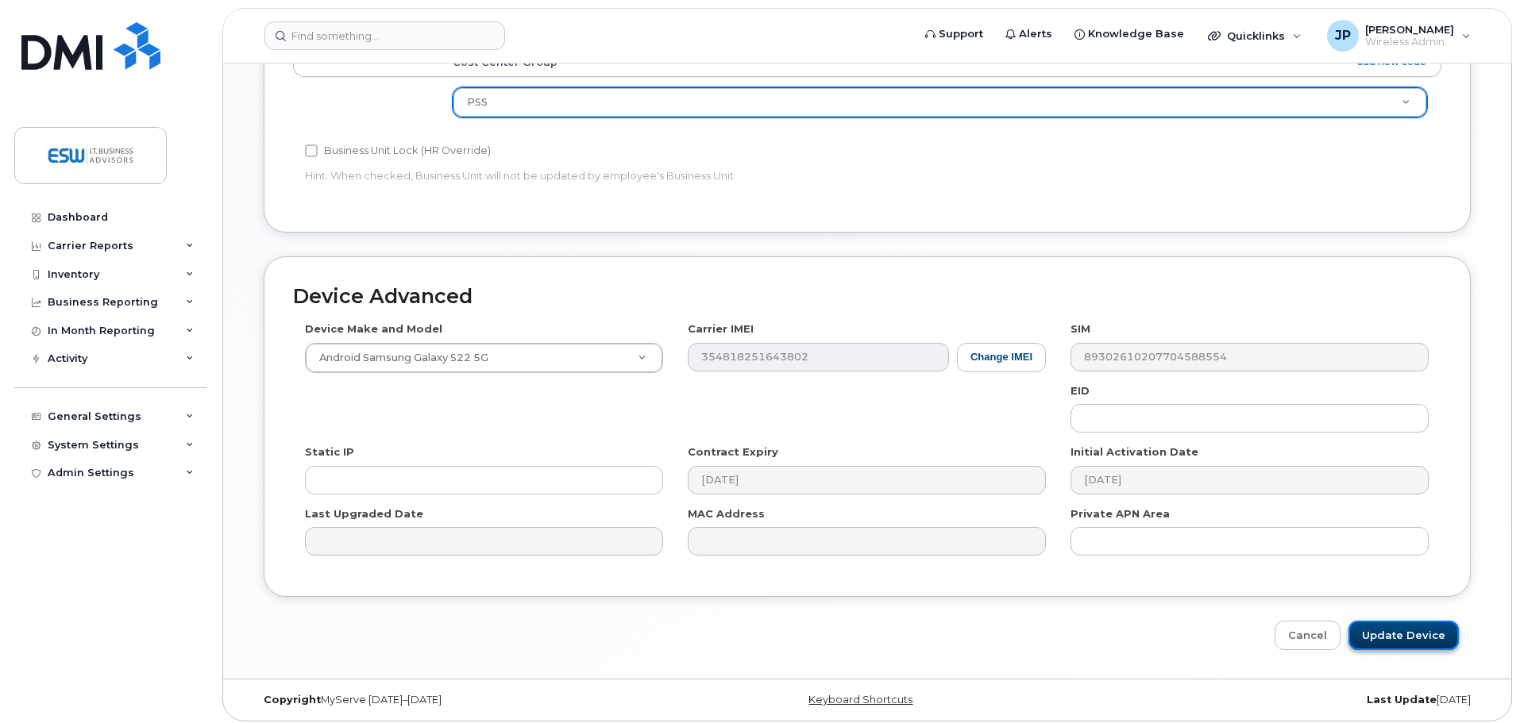
click at [1391, 625] on input "Update Device" at bounding box center [1403, 635] width 110 height 29
type input "Saving..."
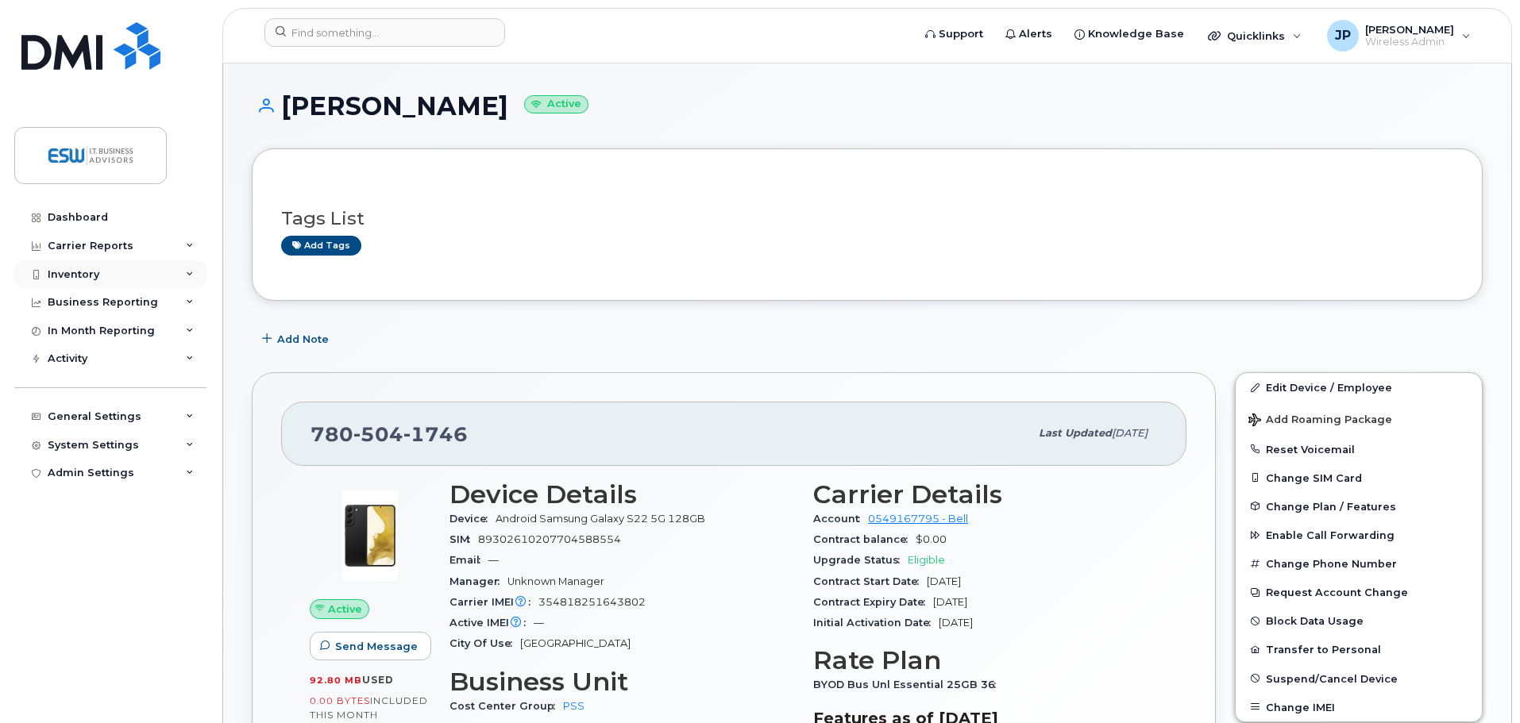
click at [83, 270] on div "Inventory" at bounding box center [74, 274] width 52 height 13
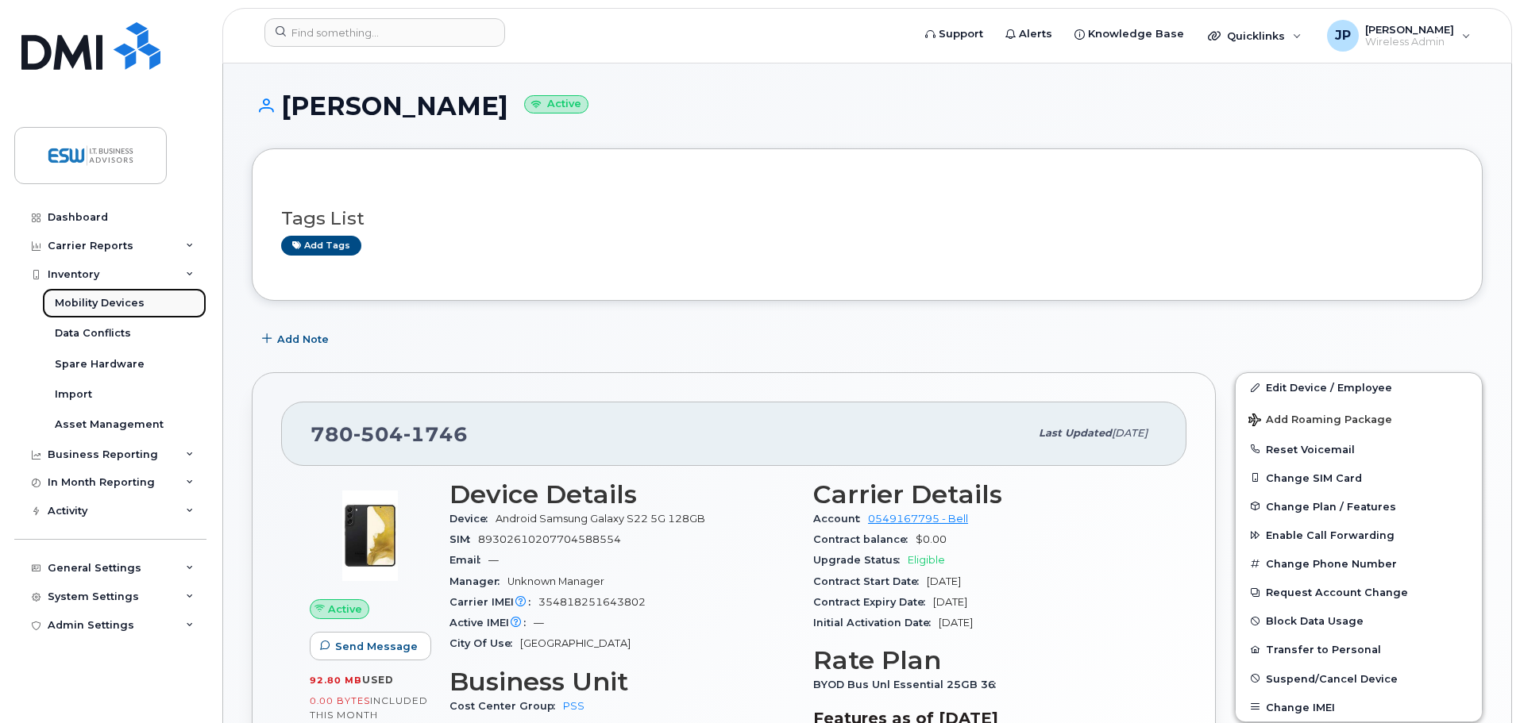
click at [86, 303] on div "Mobility Devices" at bounding box center [100, 303] width 90 height 14
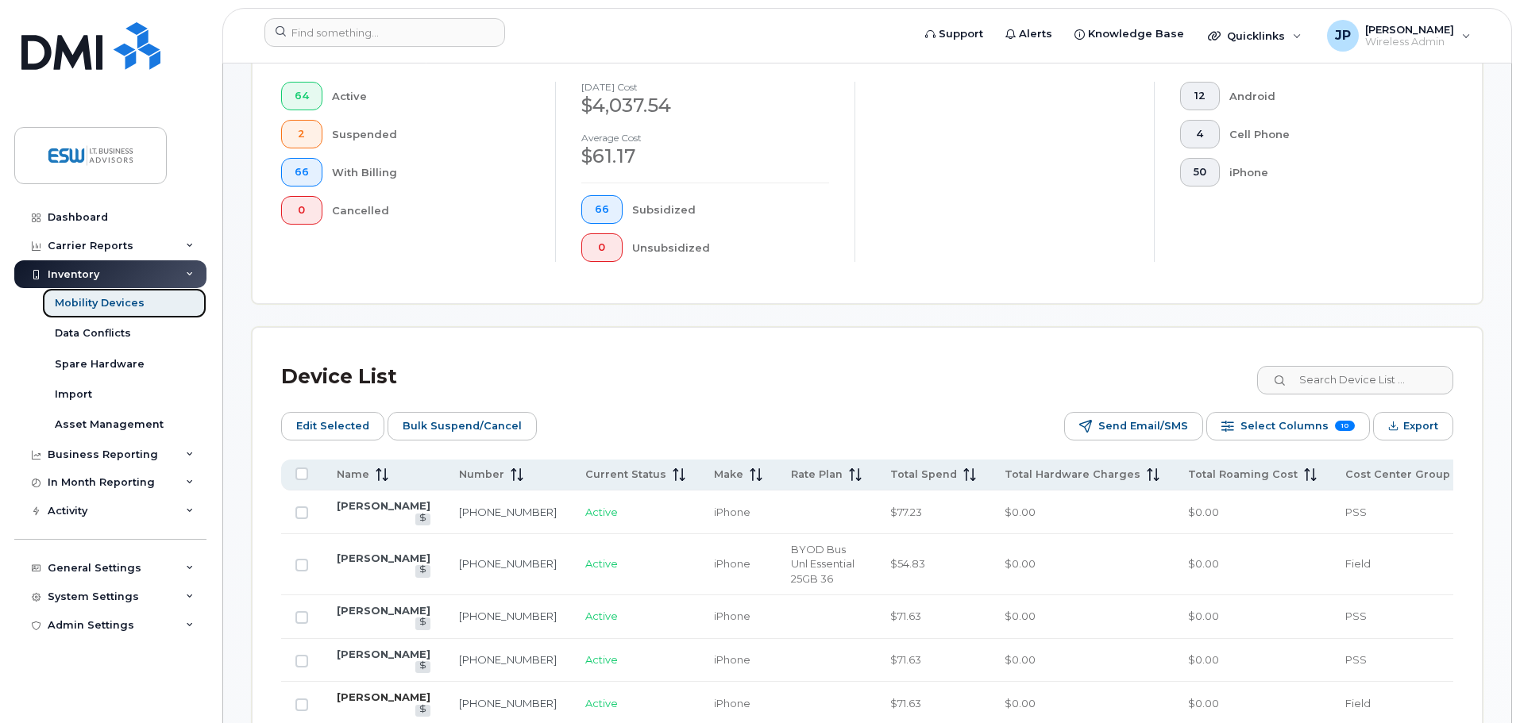
scroll to position [715, 0]
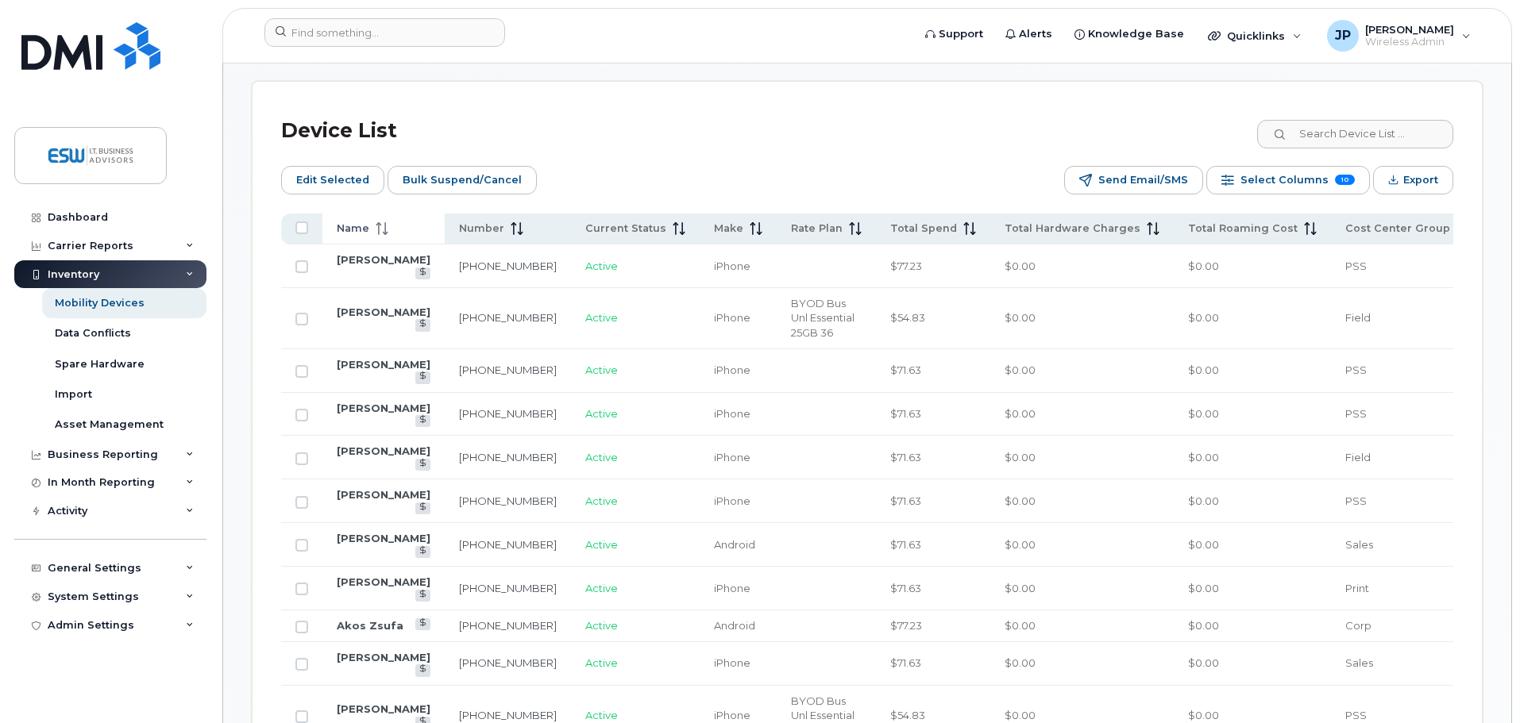
click at [369, 222] on span at bounding box center [378, 229] width 19 height 14
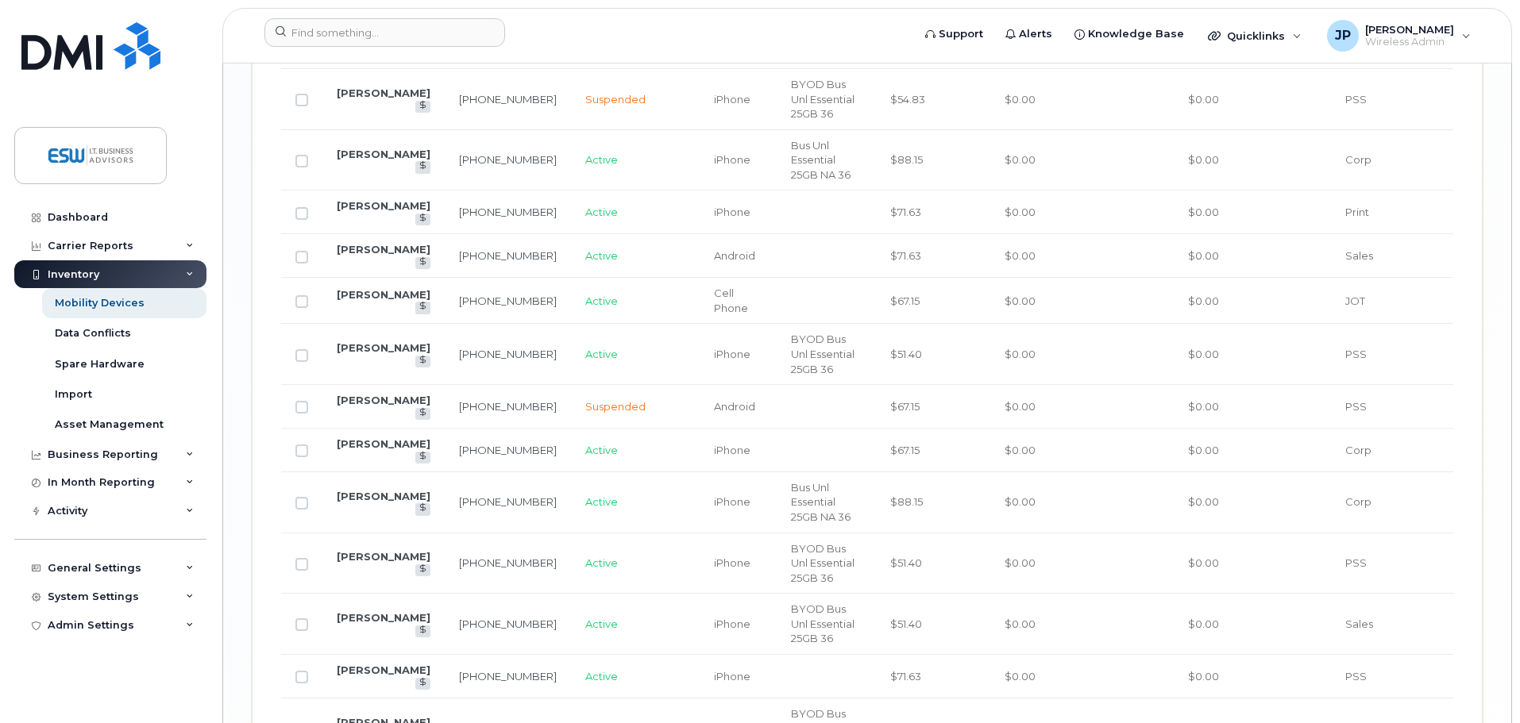
scroll to position [2647, 0]
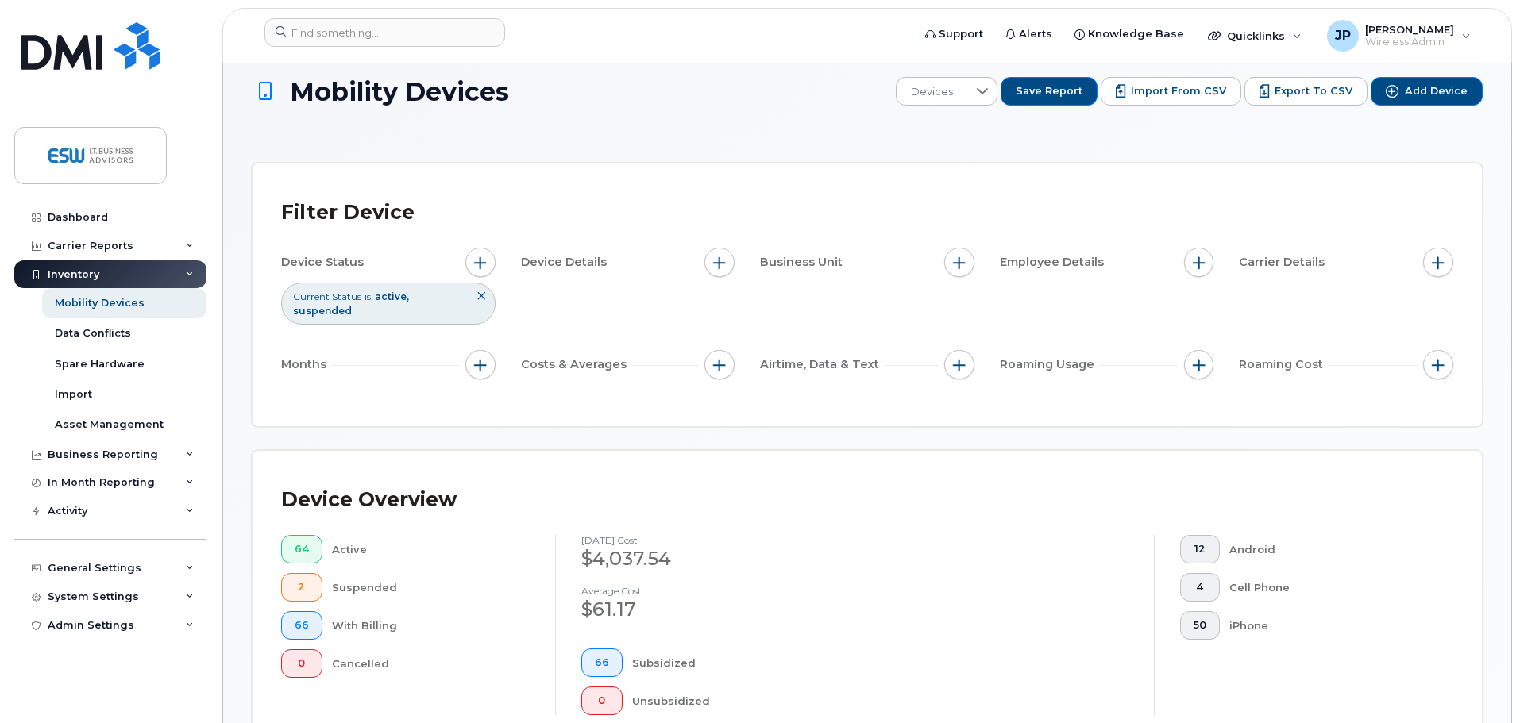
scroll to position [0, 0]
